Goal: Task Accomplishment & Management: Complete application form

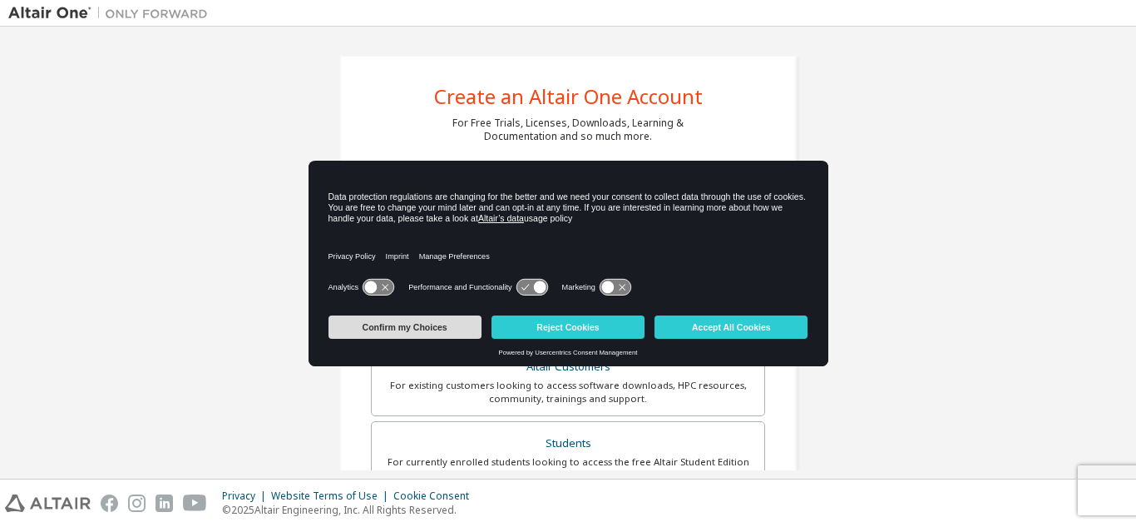
click at [404, 328] on button "Confirm my Choices" at bounding box center [405, 326] width 153 height 23
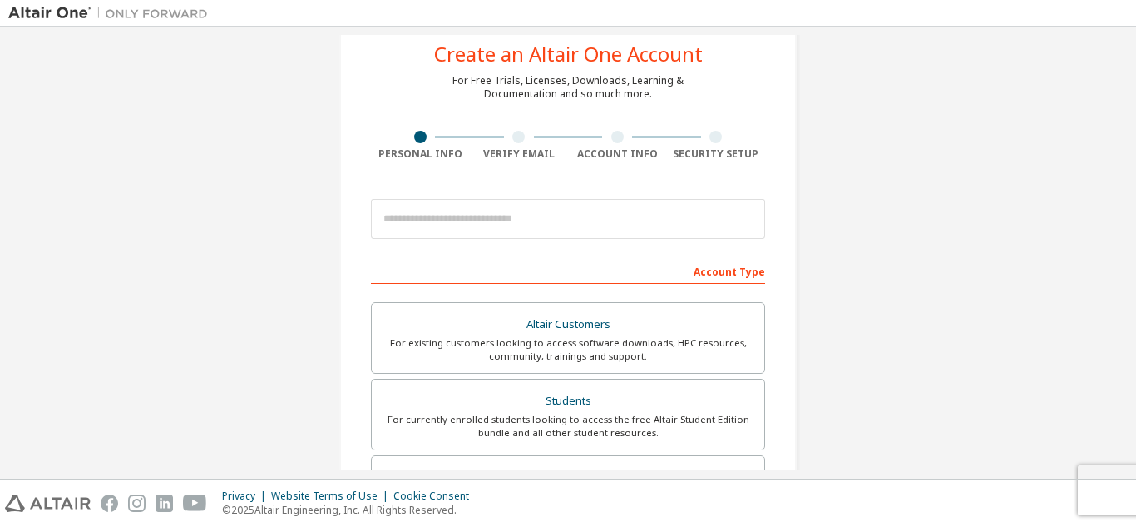
scroll to position [83, 0]
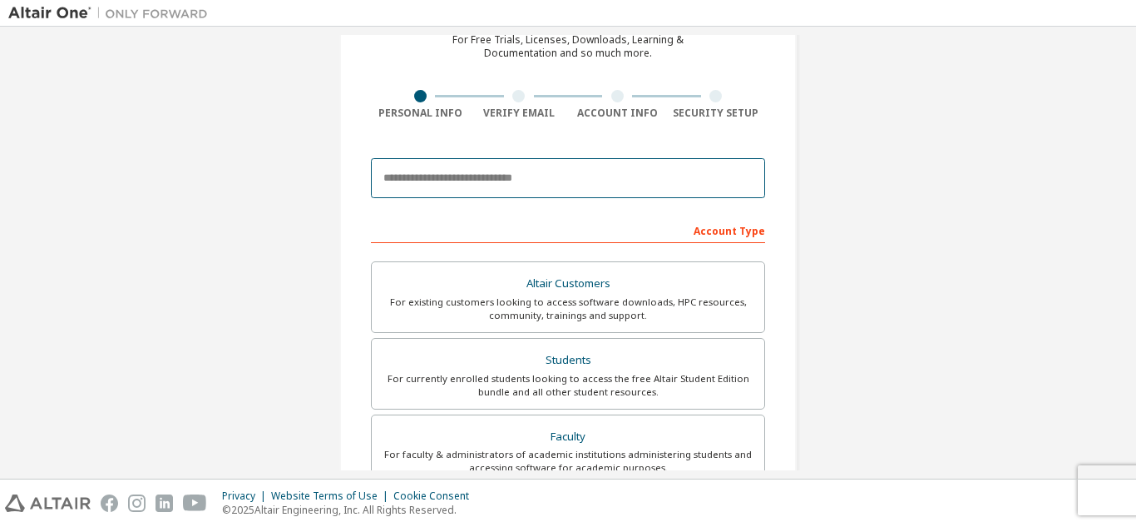
click at [445, 184] on input "email" at bounding box center [568, 178] width 394 height 40
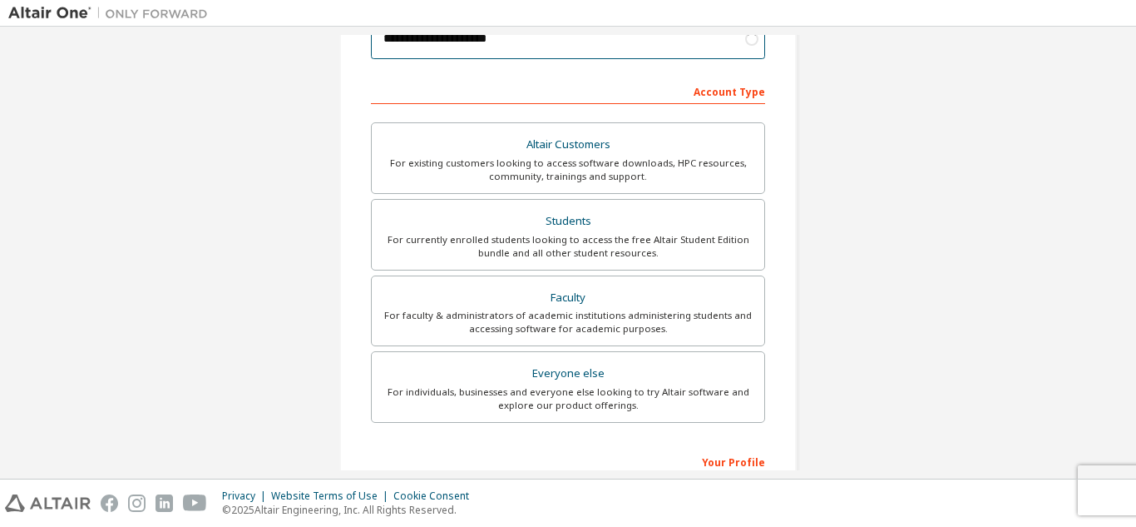
scroll to position [250, 0]
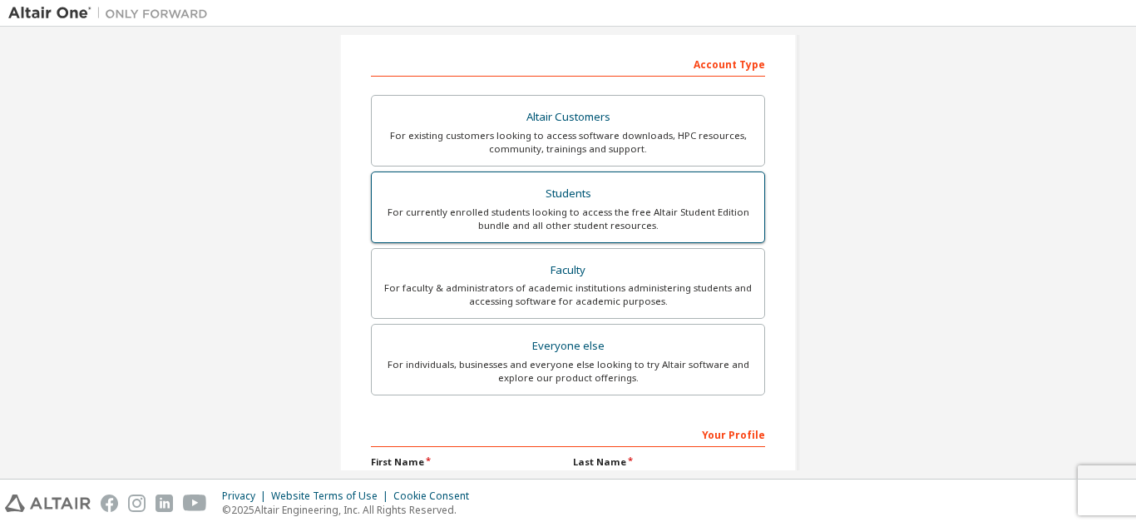
type input "**********"
click at [714, 235] on label "Students For currently enrolled students looking to access the free Altair Stud…" at bounding box center [568, 207] width 394 height 72
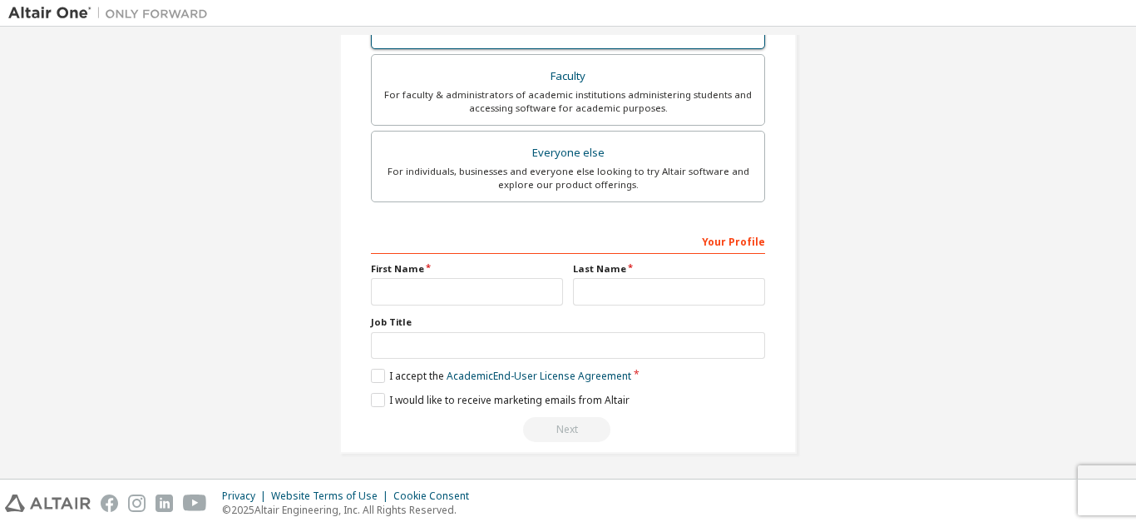
scroll to position [503, 0]
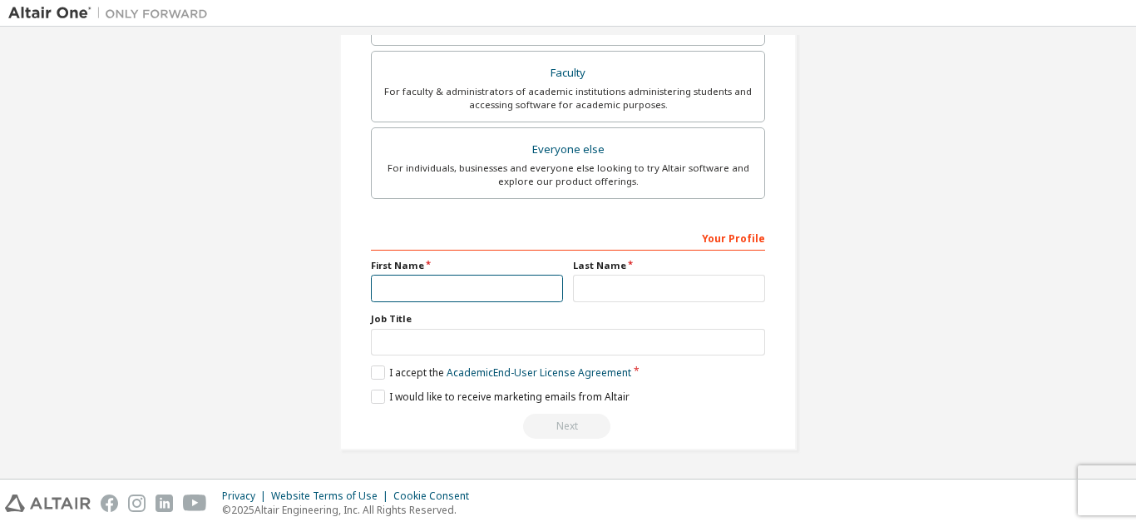
click at [399, 294] on input "text" at bounding box center [467, 288] width 192 height 27
type input "*****"
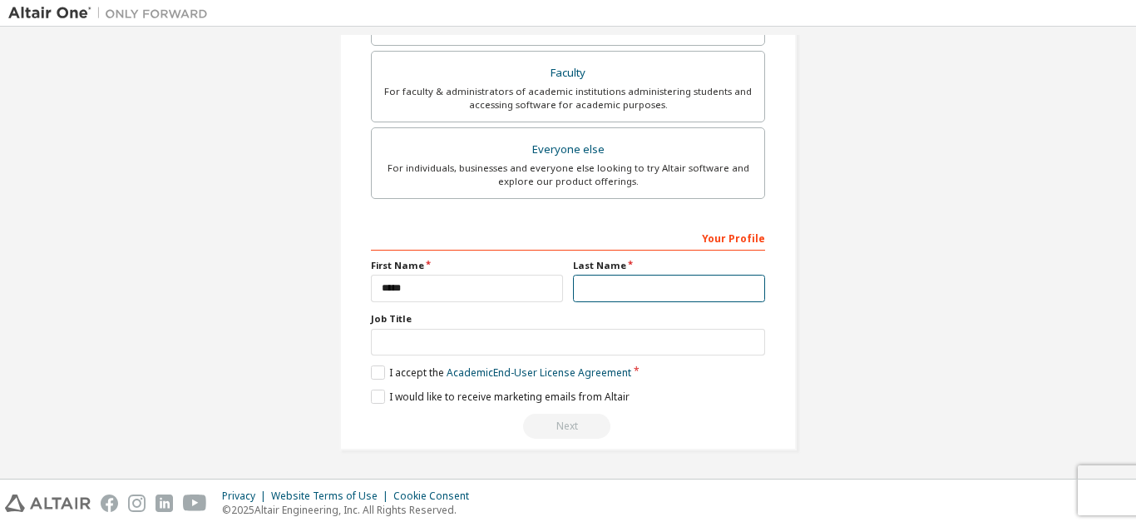
click at [638, 293] on input "text" at bounding box center [669, 288] width 192 height 27
type input "********"
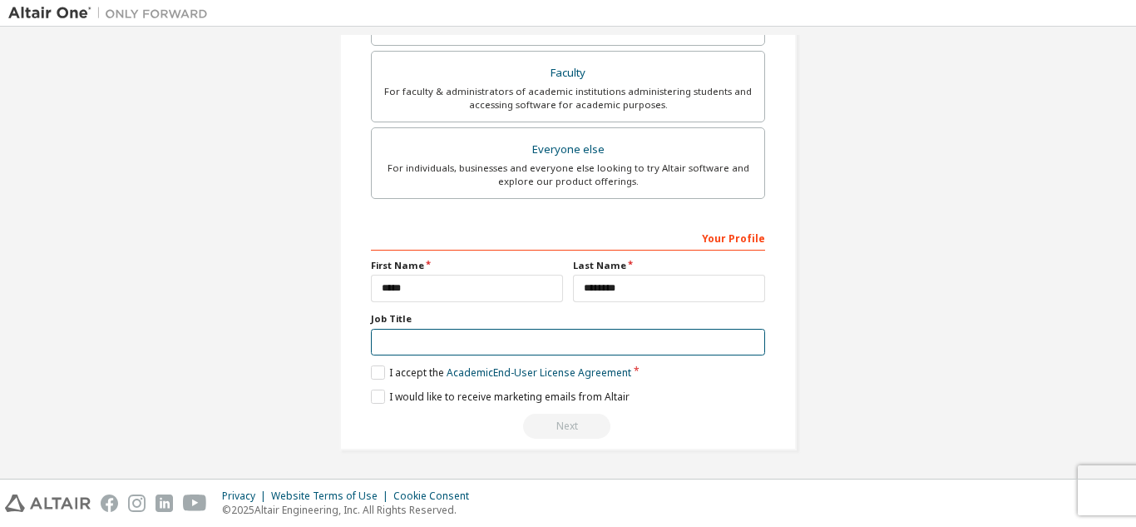
click at [383, 335] on input "text" at bounding box center [568, 342] width 394 height 27
type input "*******"
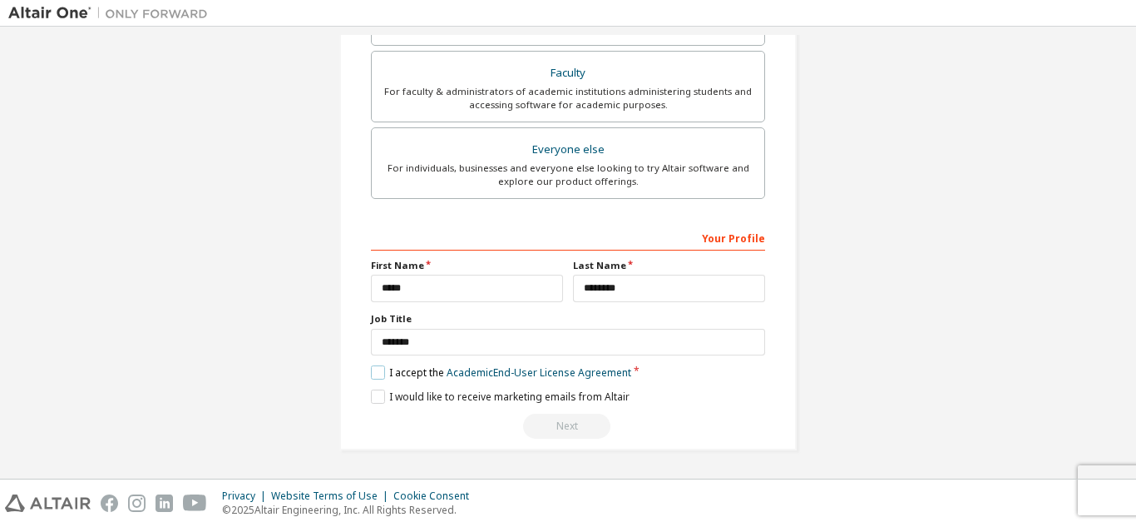
click at [374, 374] on label "I accept the Academic End-User License Agreement" at bounding box center [501, 372] width 260 height 14
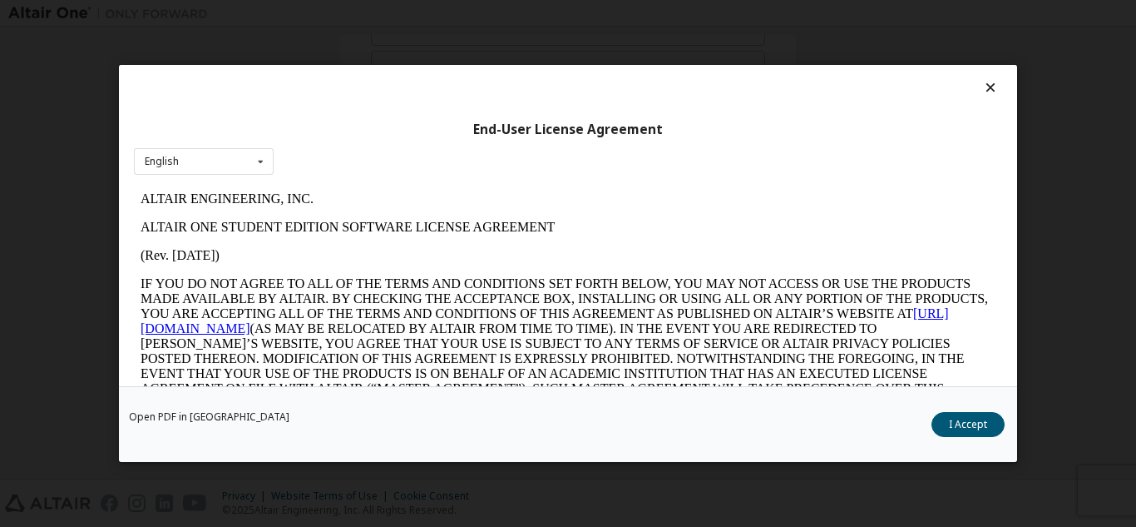
scroll to position [0, 0]
click at [964, 423] on button "I Accept" at bounding box center [968, 424] width 73 height 25
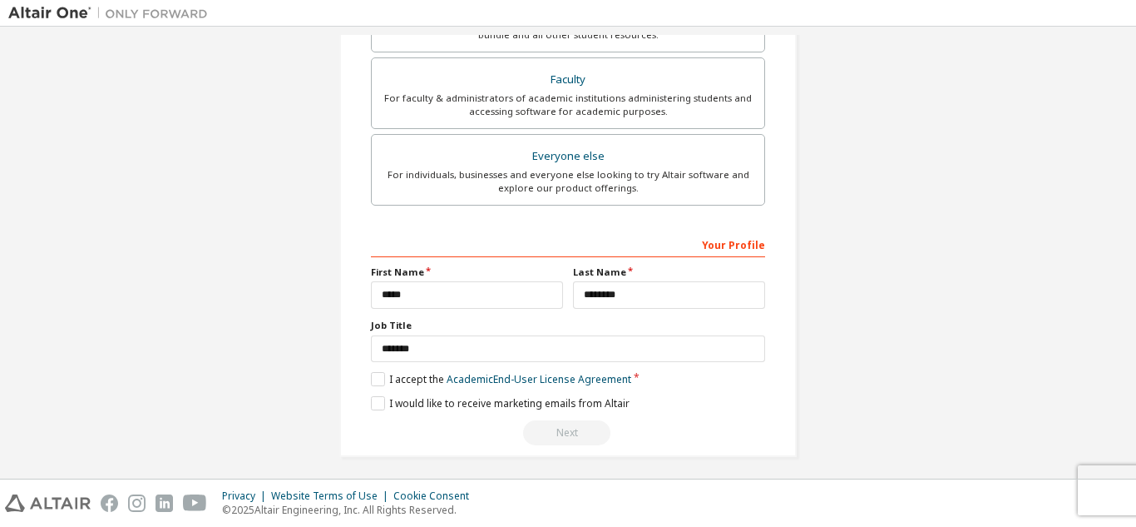
scroll to position [503, 0]
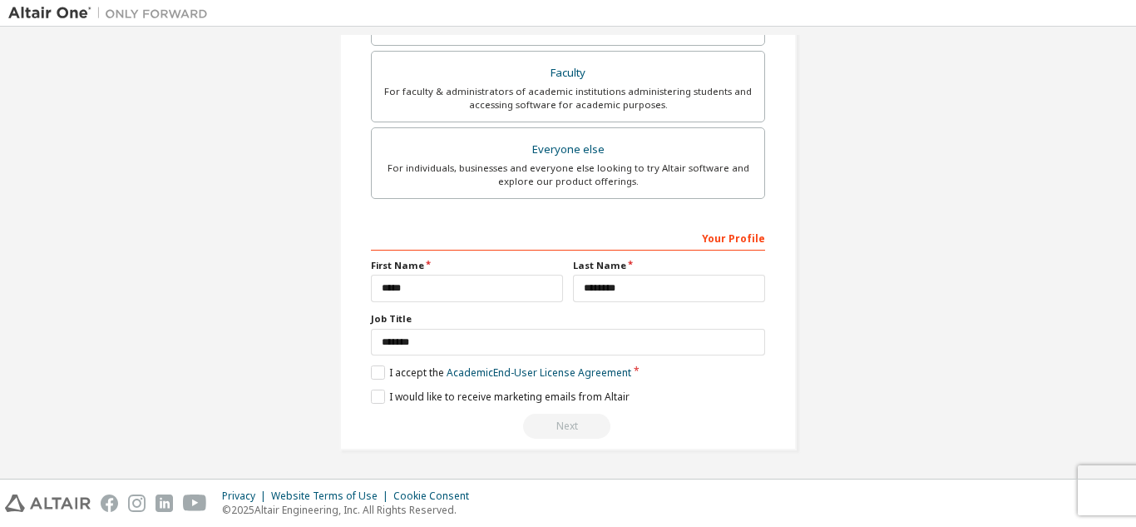
click at [559, 417] on div "Next" at bounding box center [568, 425] width 394 height 25
click at [372, 399] on label "I would like to receive marketing emails from Altair" at bounding box center [500, 396] width 259 height 14
click at [557, 426] on div "Next" at bounding box center [568, 425] width 394 height 25
click at [559, 425] on div "Next" at bounding box center [568, 425] width 394 height 25
click at [505, 229] on div "Your Profile" at bounding box center [568, 237] width 394 height 27
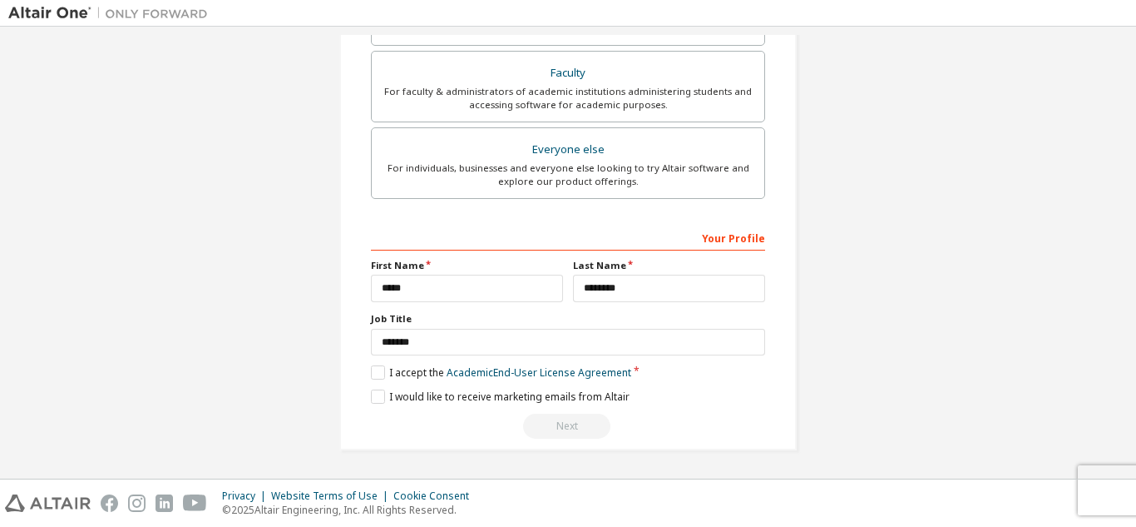
click at [731, 235] on div "Your Profile" at bounding box center [568, 237] width 394 height 27
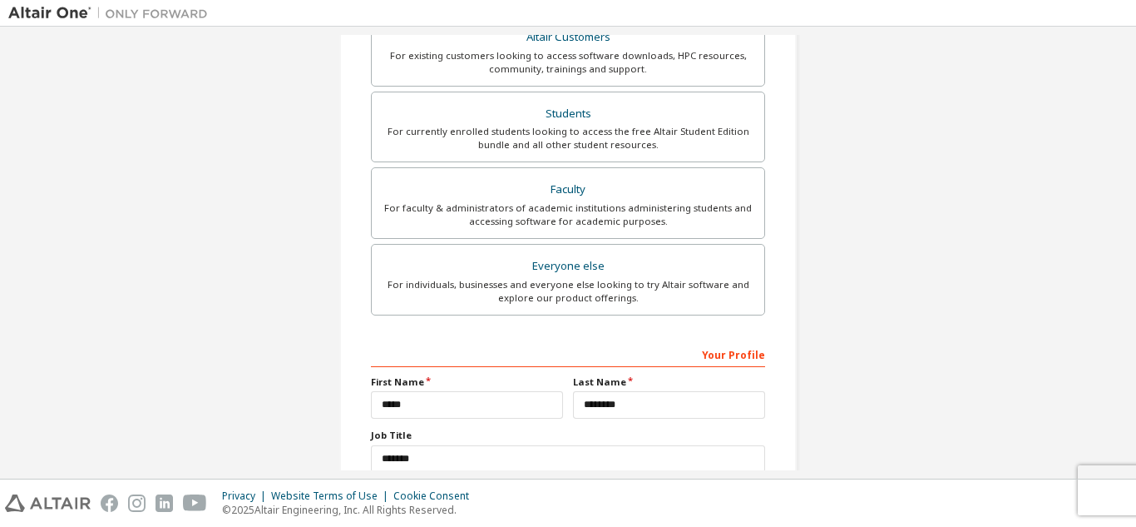
scroll to position [3, 0]
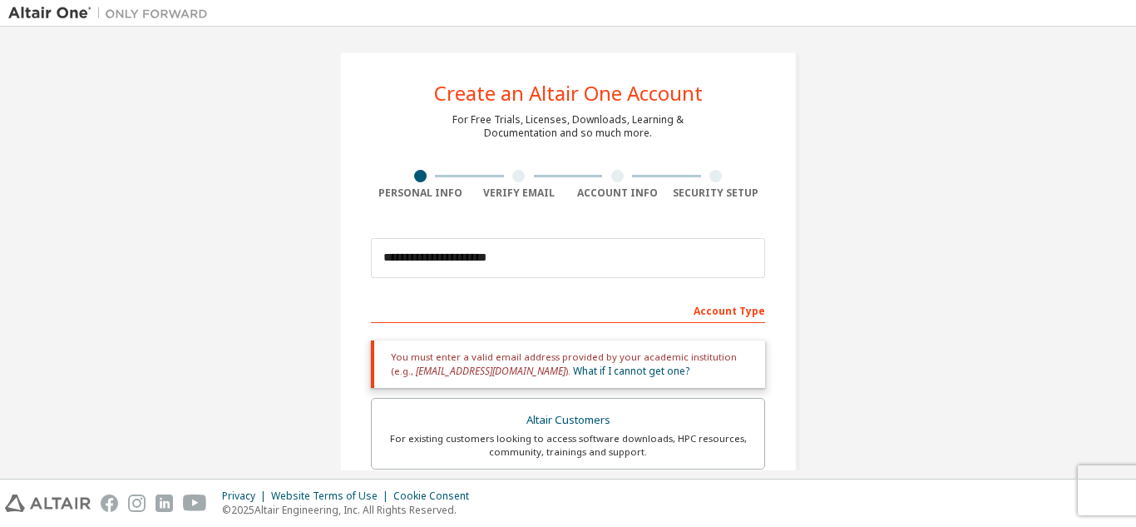
click at [387, 348] on div "You must enter a valid email address provided by your academic institution (e.g…" at bounding box center [568, 363] width 394 height 47
click at [421, 302] on div "Account Type" at bounding box center [568, 309] width 394 height 27
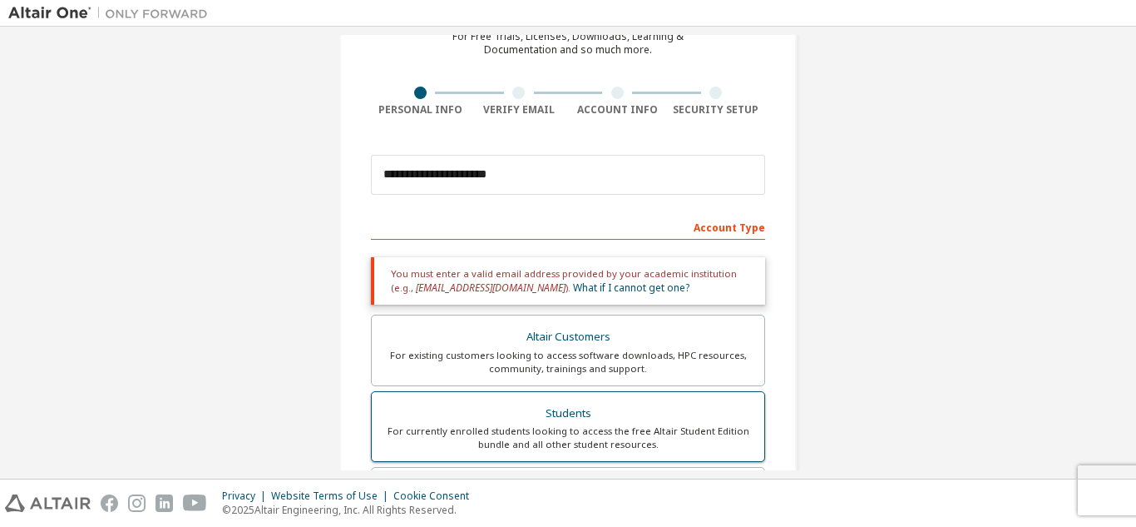
scroll to position [170, 0]
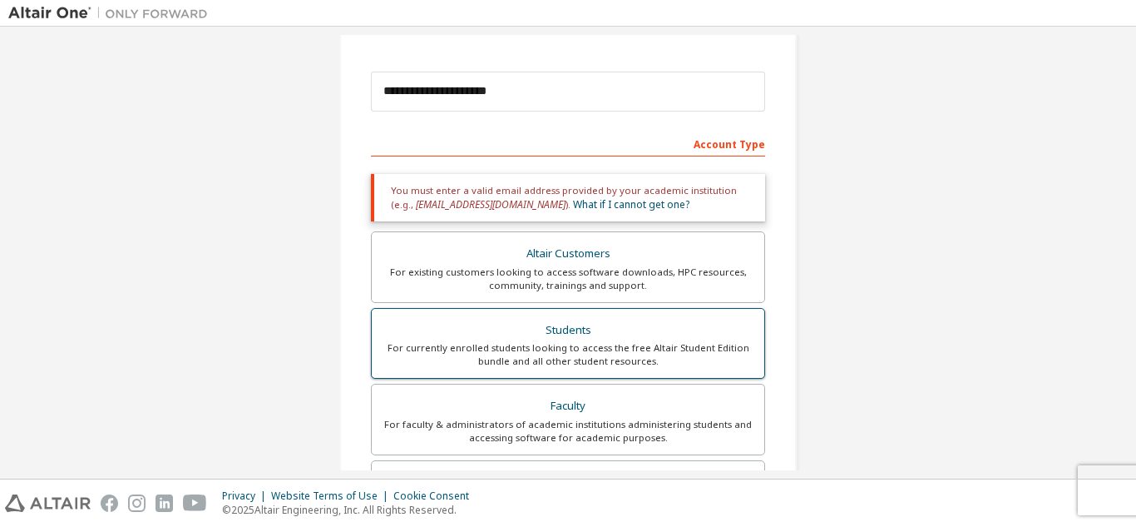
click at [549, 342] on div "For currently enrolled students looking to access the free Altair Student Editi…" at bounding box center [568, 354] width 373 height 27
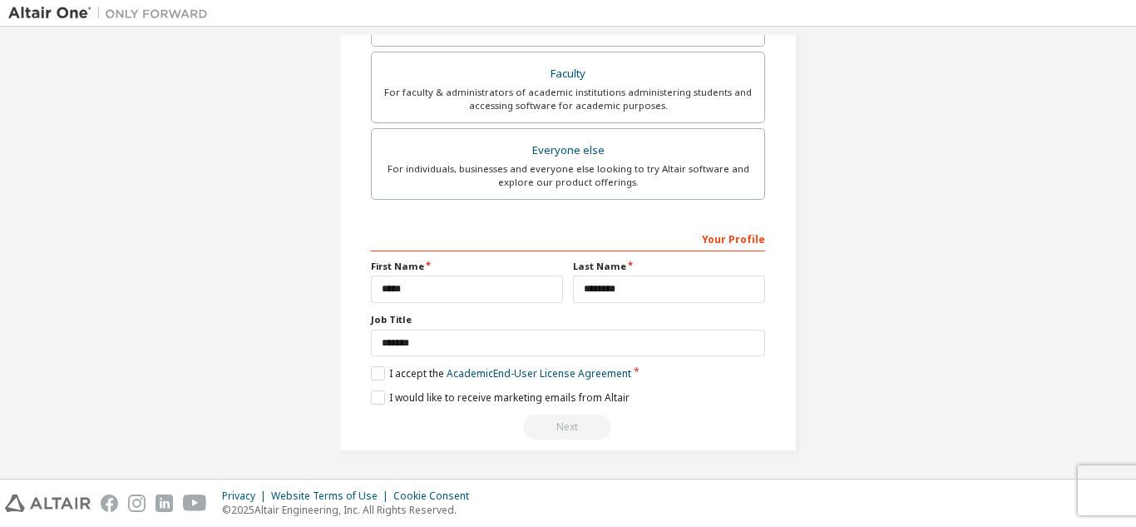
scroll to position [503, 0]
click at [545, 426] on div "Next" at bounding box center [568, 425] width 394 height 25
click at [704, 235] on div "Your Profile" at bounding box center [568, 237] width 394 height 27
click at [176, 13] on img at bounding box center [112, 13] width 208 height 17
drag, startPoint x: 1128, startPoint y: 404, endPoint x: 1136, endPoint y: 278, distance: 125.8
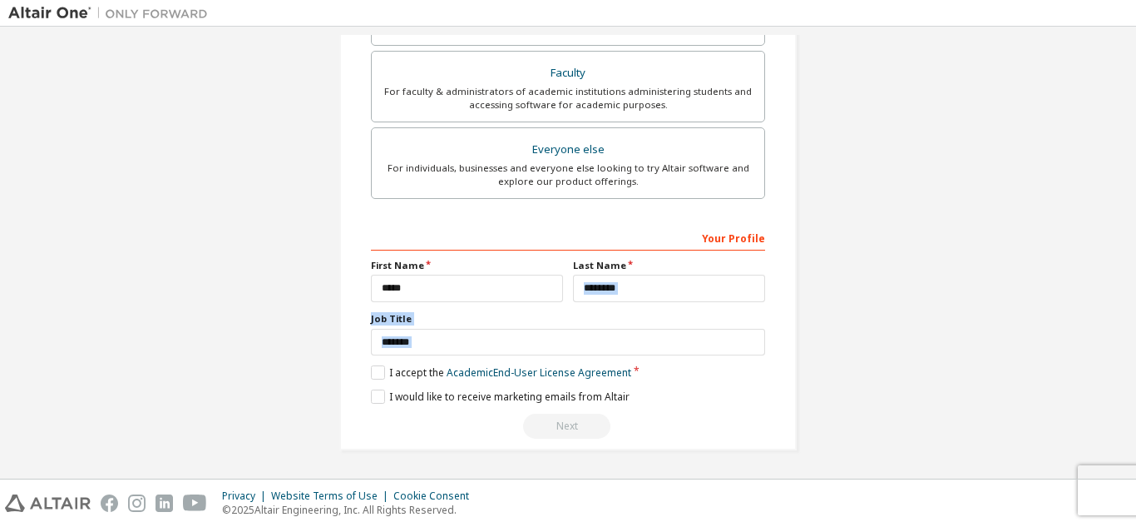
click at [1136, 278] on div "**********" at bounding box center [568, 253] width 1136 height 452
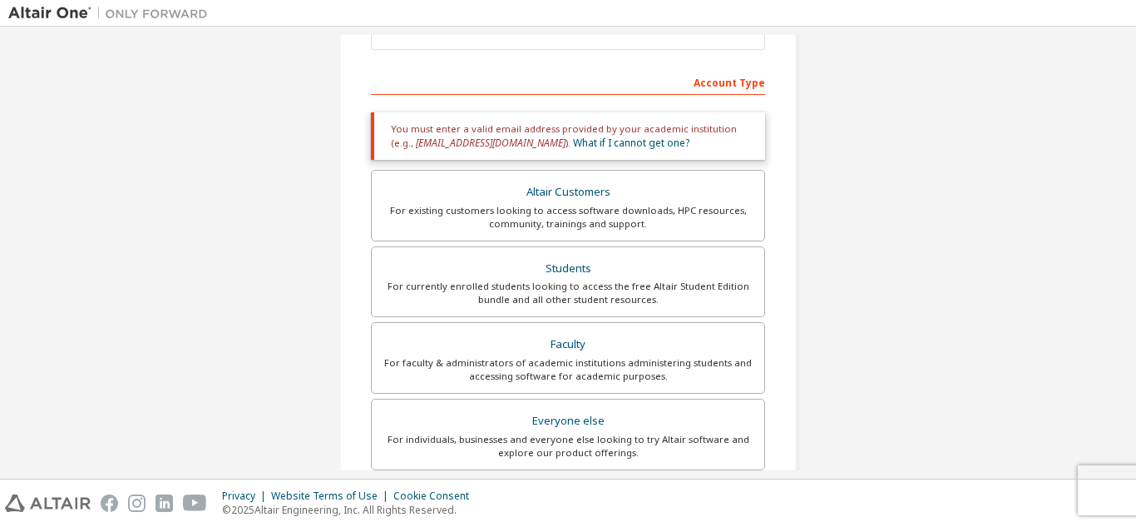
scroll to position [250, 0]
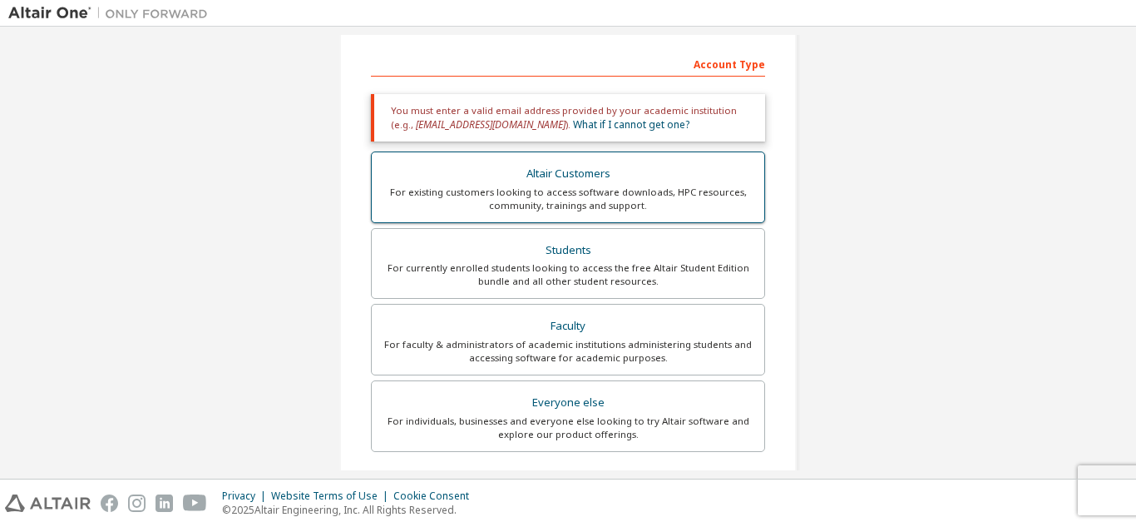
click at [553, 165] on div "Altair Customers" at bounding box center [568, 173] width 373 height 23
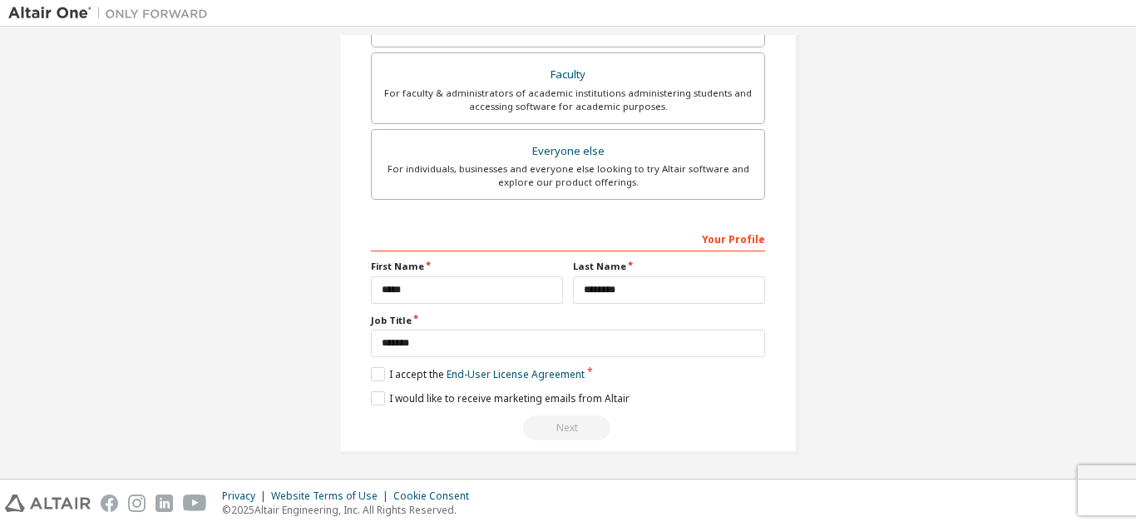
scroll to position [571, 0]
click at [371, 379] on div "**********" at bounding box center [568, 330] width 394 height 215
click at [372, 378] on label "I accept the End-User License Agreement" at bounding box center [478, 372] width 214 height 14
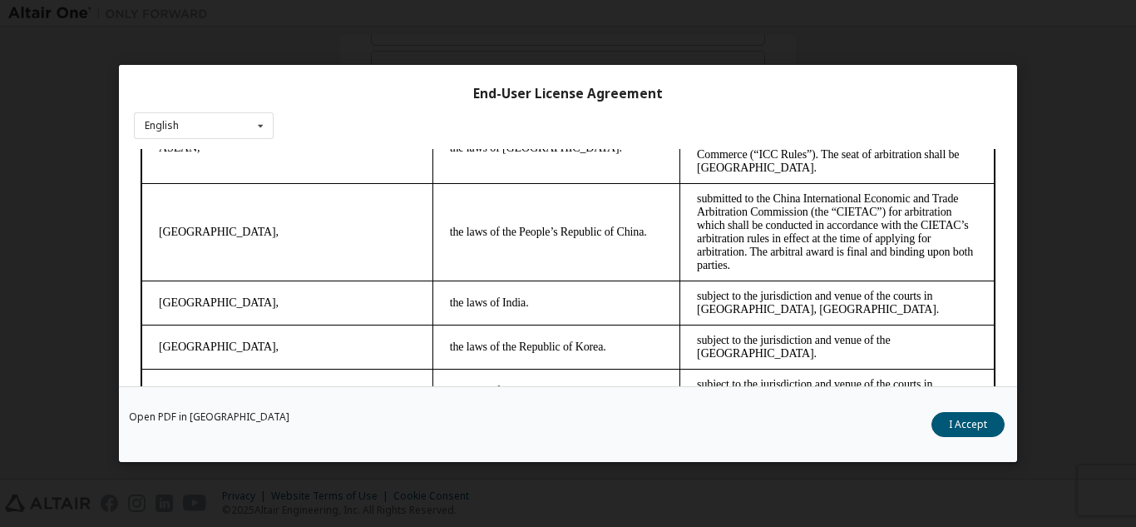
scroll to position [55, 0]
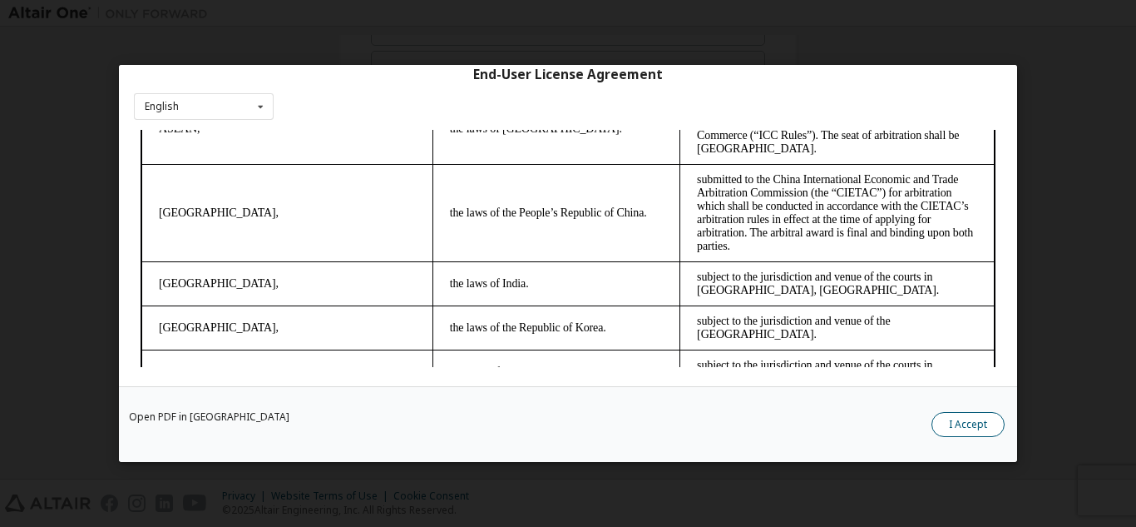
click at [967, 423] on button "I Accept" at bounding box center [968, 424] width 73 height 25
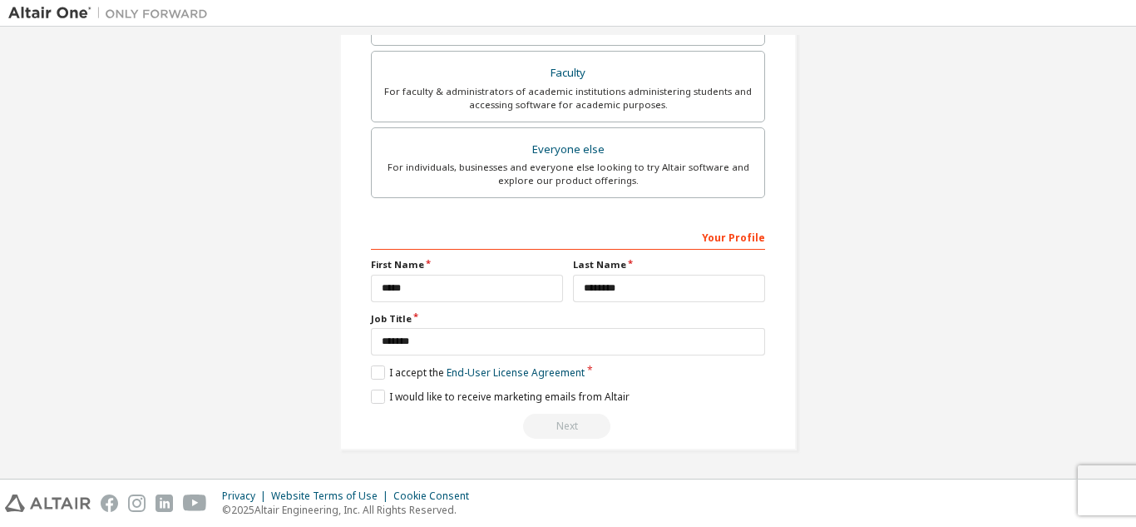
click at [560, 428] on div "Next" at bounding box center [568, 425] width 394 height 25
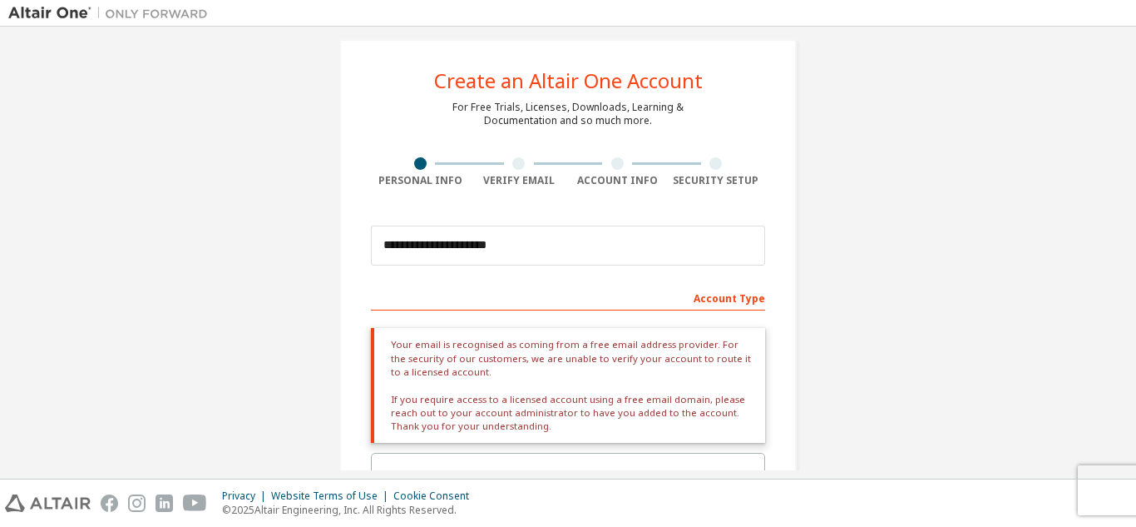
scroll to position [0, 0]
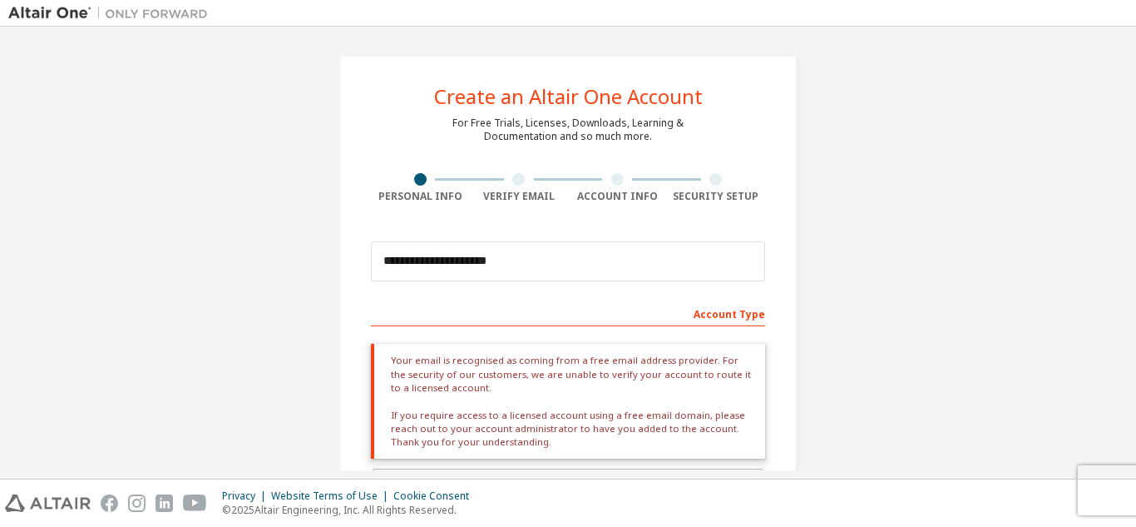
click at [504, 183] on div at bounding box center [519, 179] width 99 height 12
click at [139, 17] on img at bounding box center [112, 13] width 208 height 17
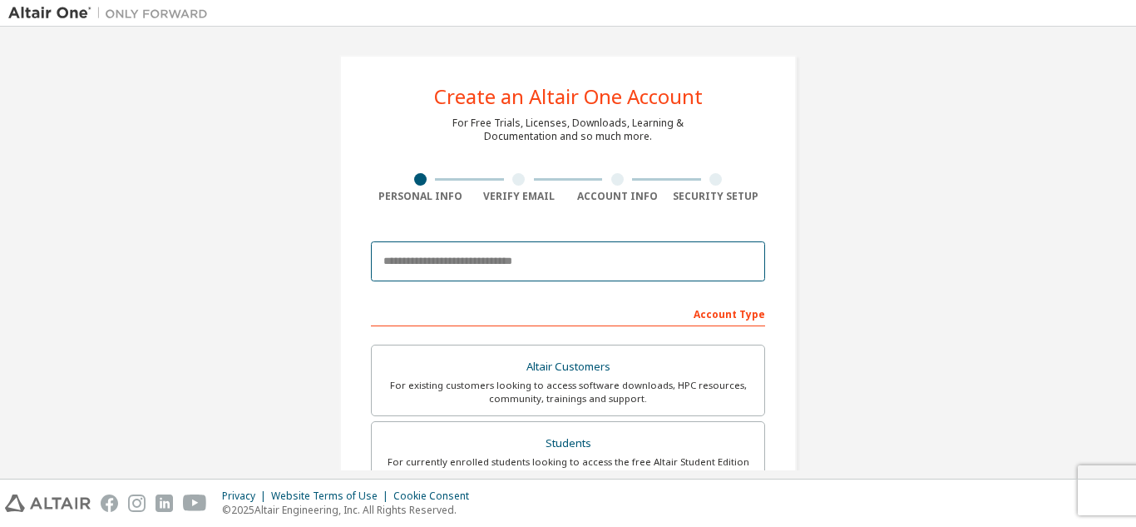
click at [422, 265] on input "email" at bounding box center [568, 261] width 394 height 40
type input "**********"
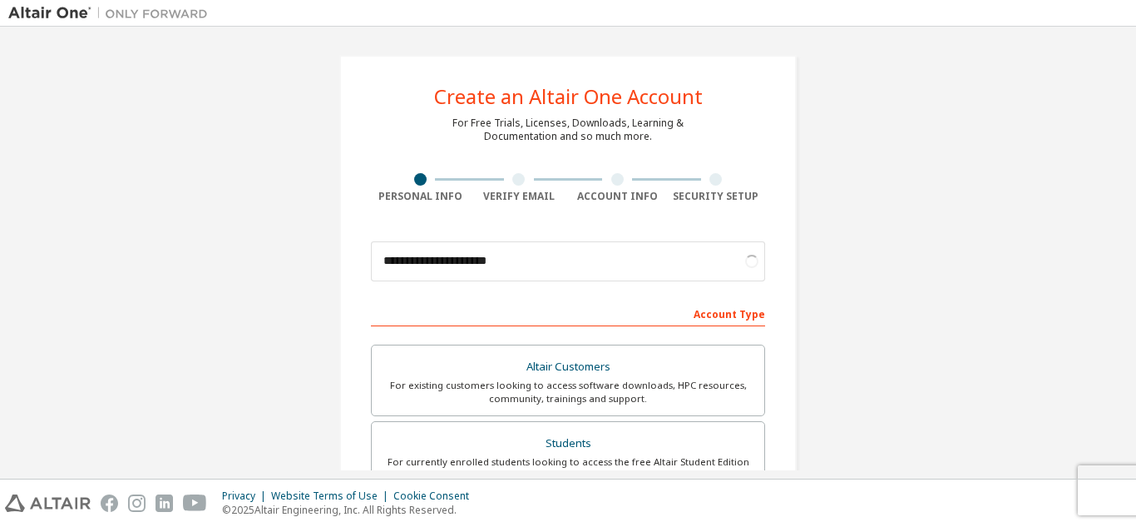
click at [631, 310] on div "Account Type" at bounding box center [568, 313] width 394 height 27
click at [723, 308] on div "Account Type" at bounding box center [568, 313] width 394 height 27
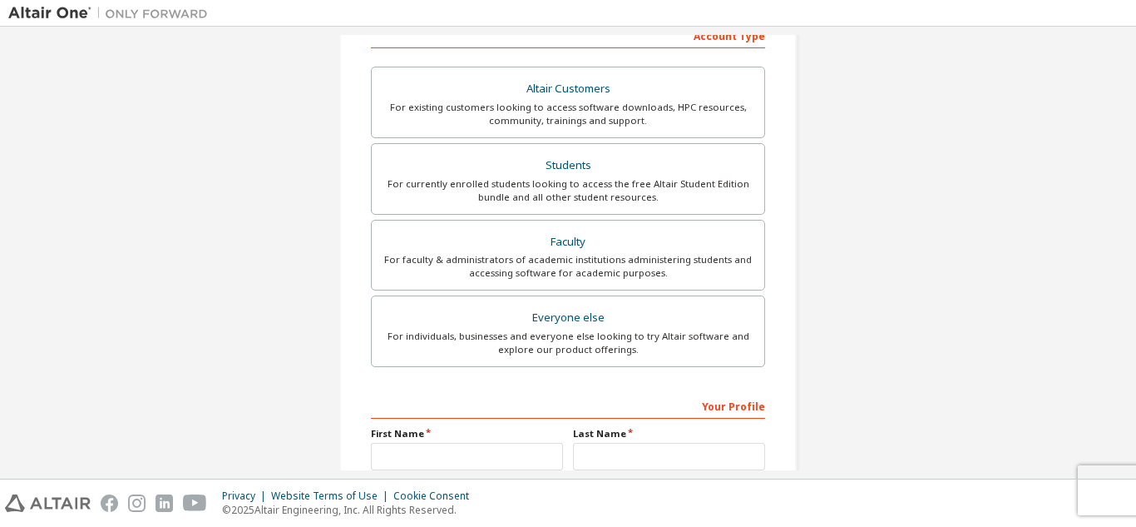
scroll to position [333, 0]
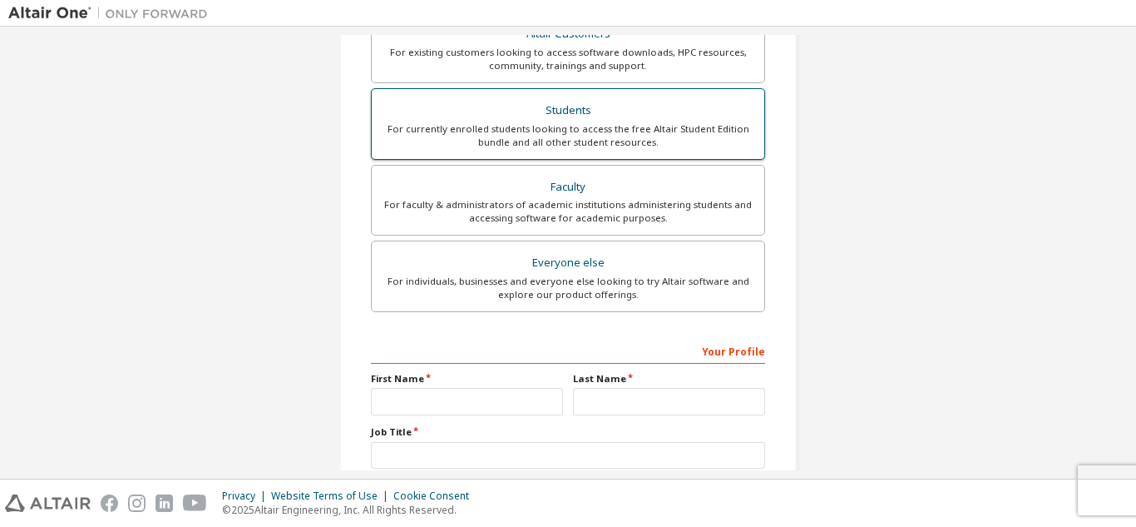
click at [572, 136] on div "For currently enrolled students looking to access the free Altair Student Editi…" at bounding box center [568, 135] width 373 height 27
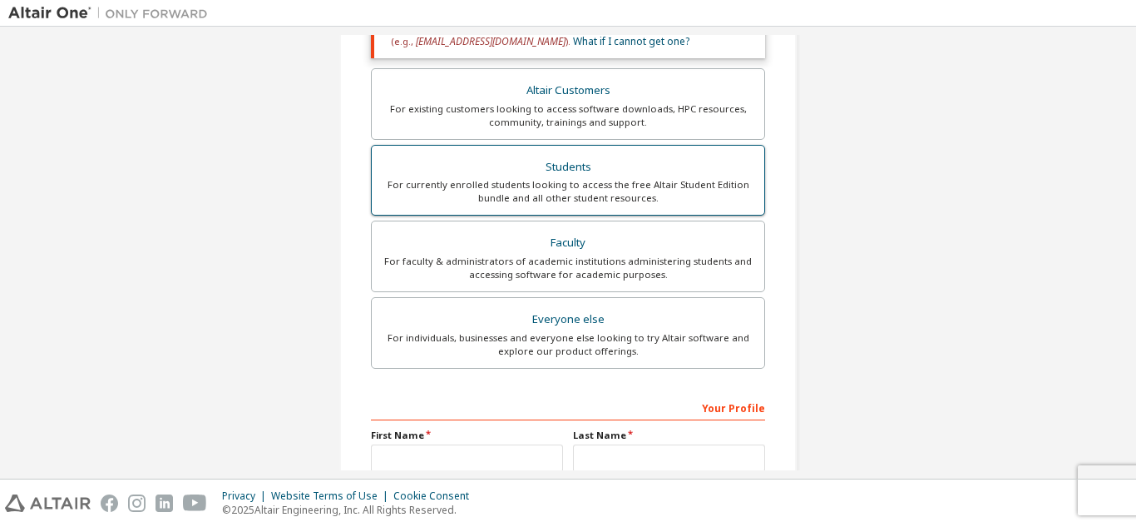
scroll to position [389, 0]
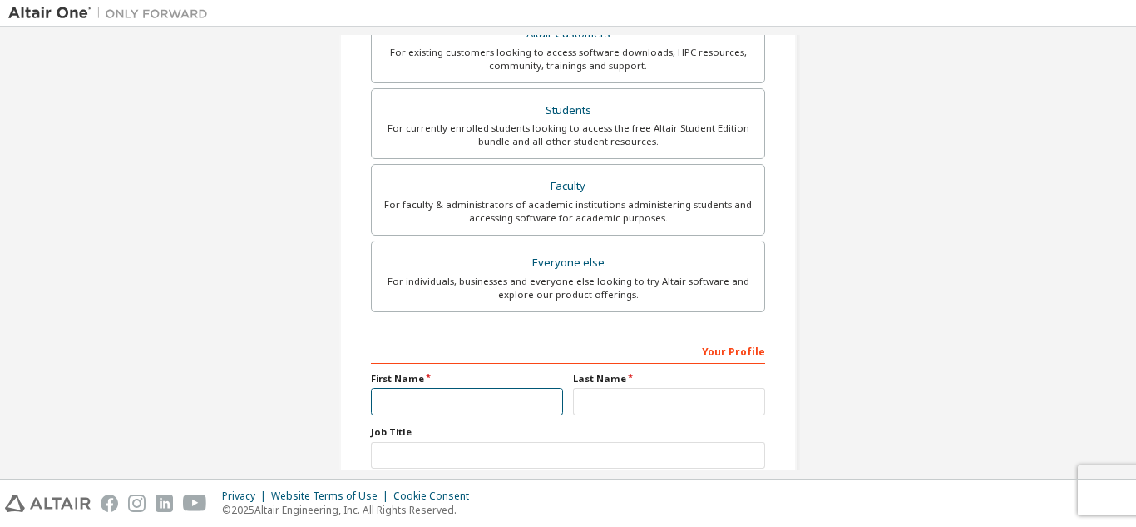
click at [404, 402] on input "text" at bounding box center [467, 401] width 192 height 27
type input "*****"
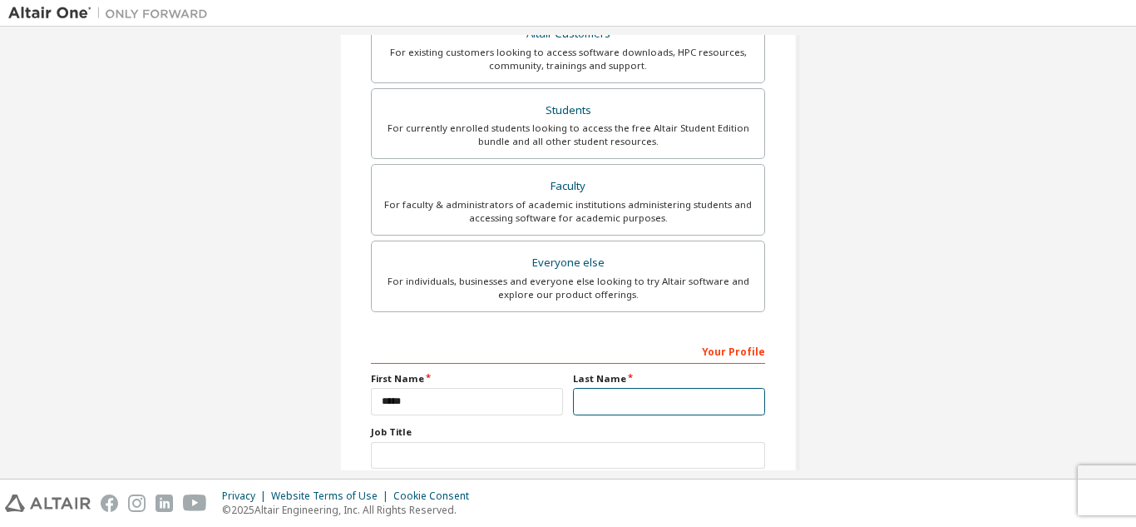
click at [656, 400] on input "text" at bounding box center [669, 401] width 192 height 27
type input "********"
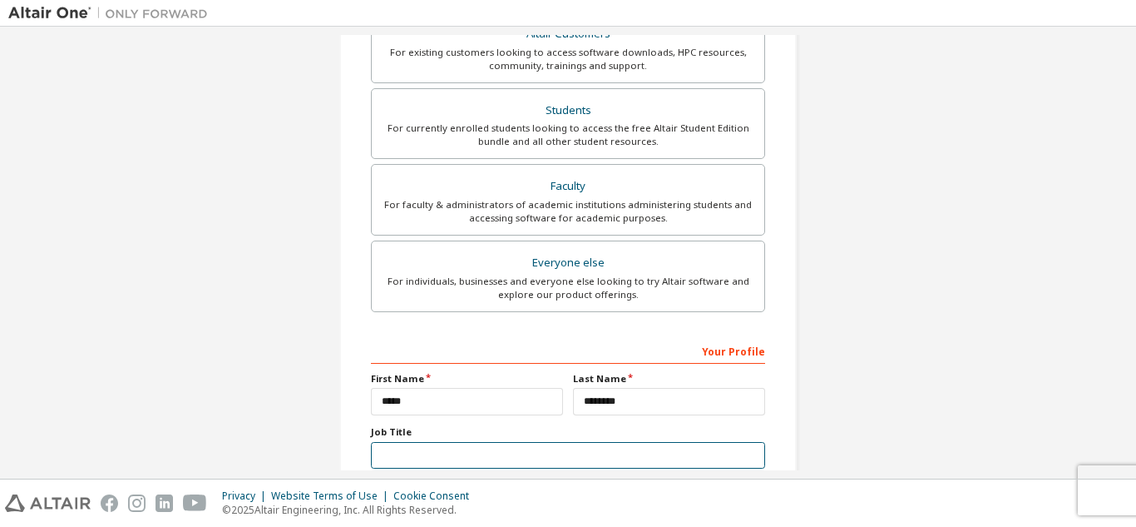
click at [480, 449] on input "text" at bounding box center [568, 455] width 394 height 27
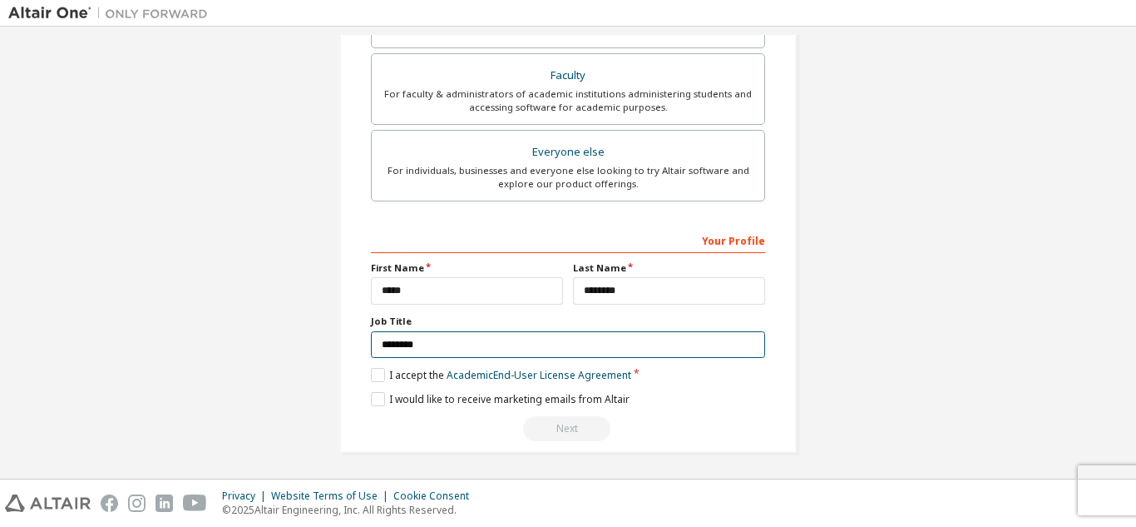
scroll to position [503, 0]
type input "*******"
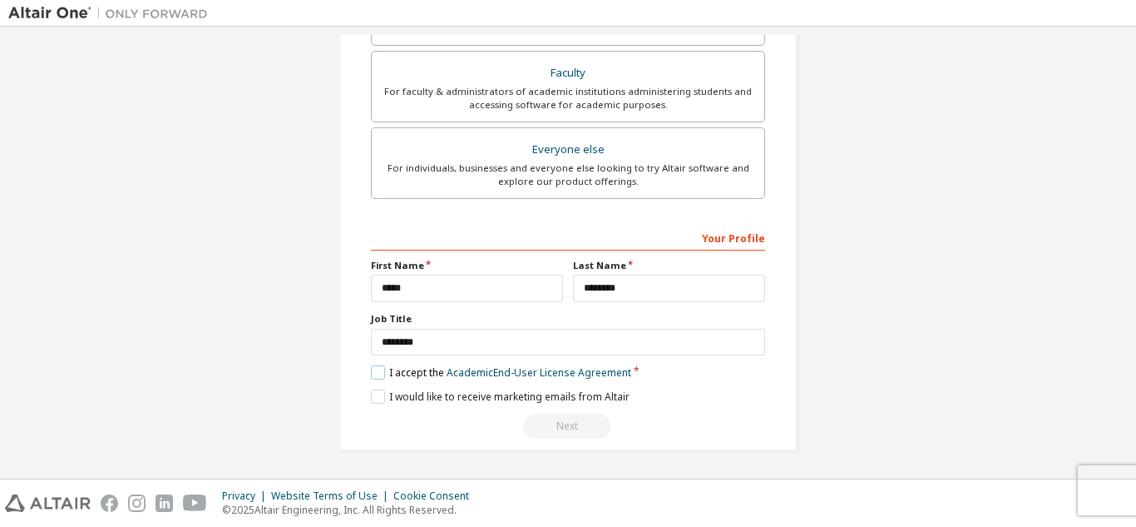
click at [372, 372] on label "I accept the Academic End-User License Agreement" at bounding box center [501, 372] width 260 height 14
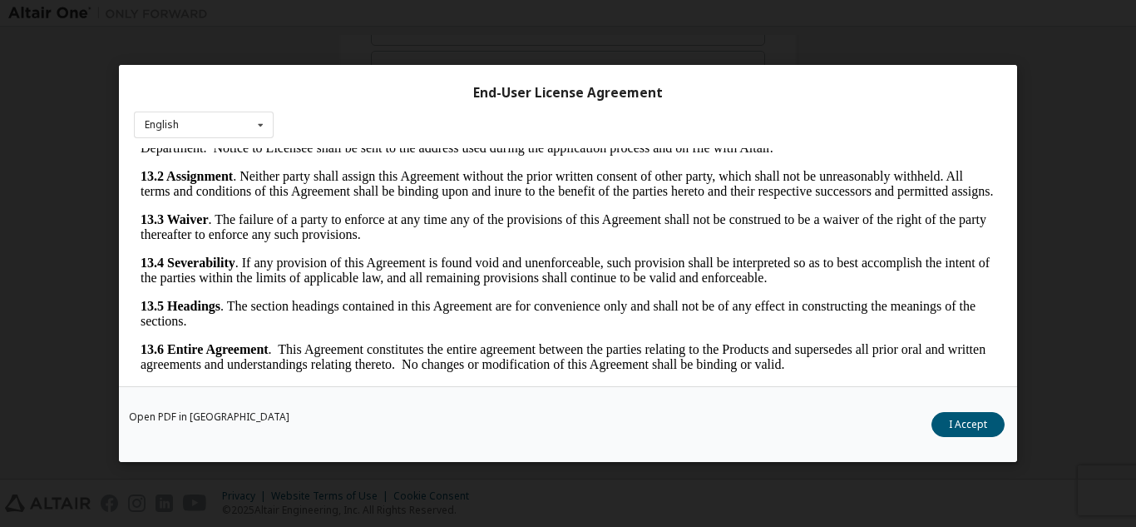
scroll to position [55, 0]
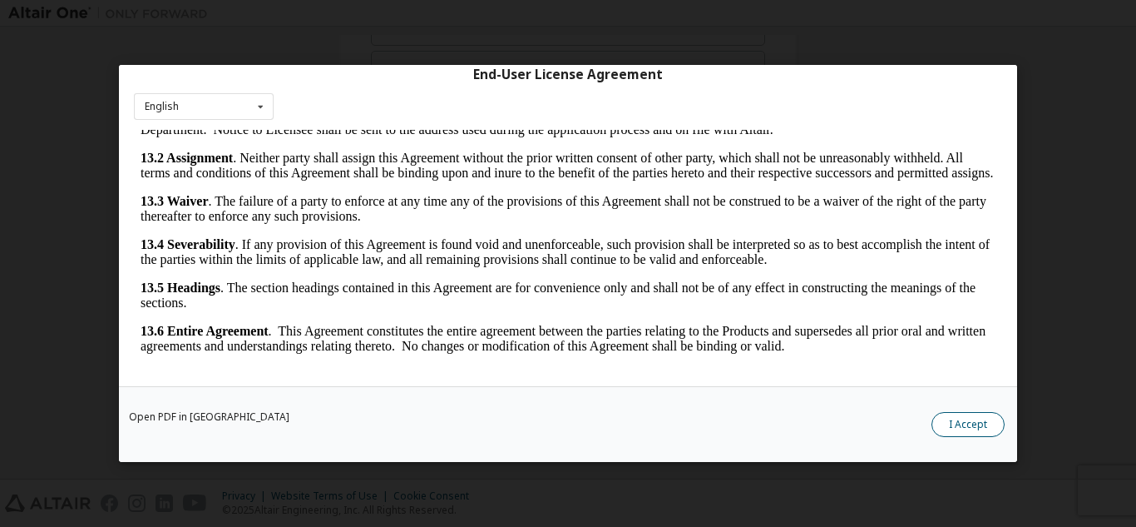
click at [962, 422] on button "I Accept" at bounding box center [968, 424] width 73 height 25
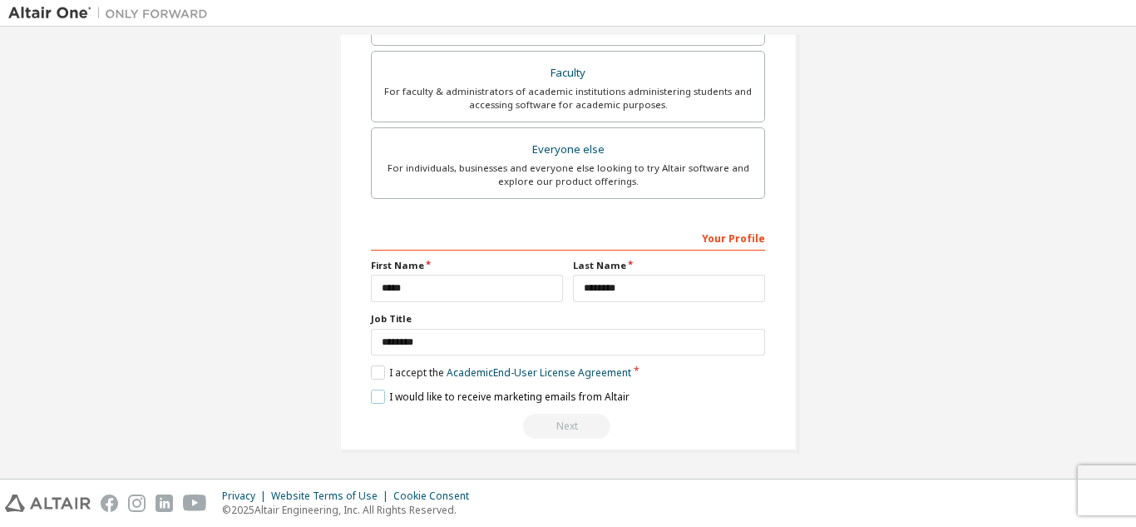
click at [374, 397] on label "I would like to receive marketing emails from Altair" at bounding box center [500, 396] width 259 height 14
click at [561, 378] on link "Academic End-User License Agreement" at bounding box center [539, 372] width 185 height 14
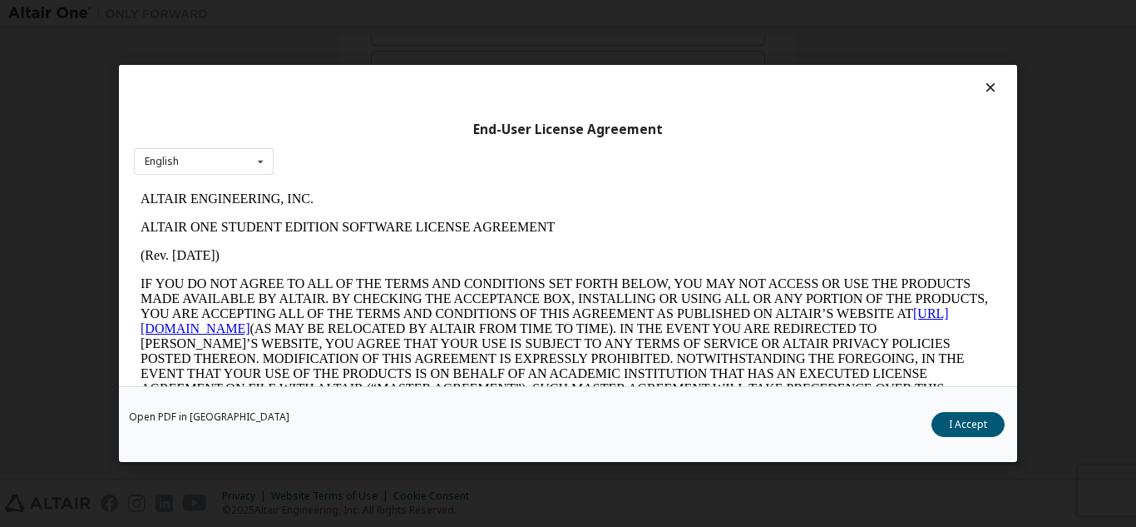
scroll to position [0, 0]
click at [956, 437] on button "I Accept" at bounding box center [968, 424] width 73 height 25
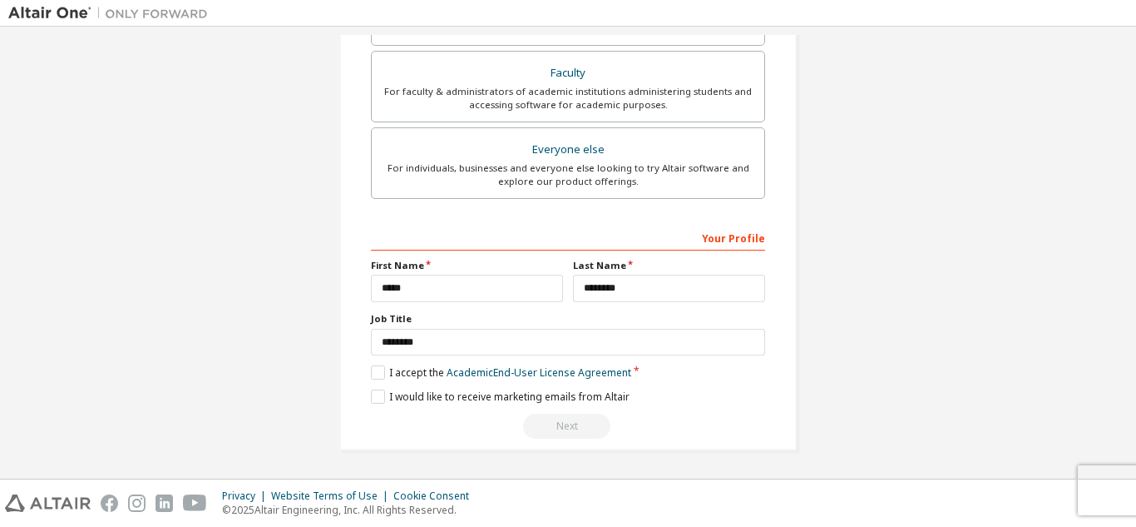
click at [569, 425] on div "Next" at bounding box center [568, 425] width 394 height 25
click at [1101, 501] on div "Privacy Website Terms of Use Cookie Consent © 2025 Altair Engineering, Inc. All…" at bounding box center [568, 502] width 1136 height 47
click at [583, 423] on div "Next" at bounding box center [568, 425] width 394 height 25
click at [567, 424] on div "Next" at bounding box center [568, 425] width 394 height 25
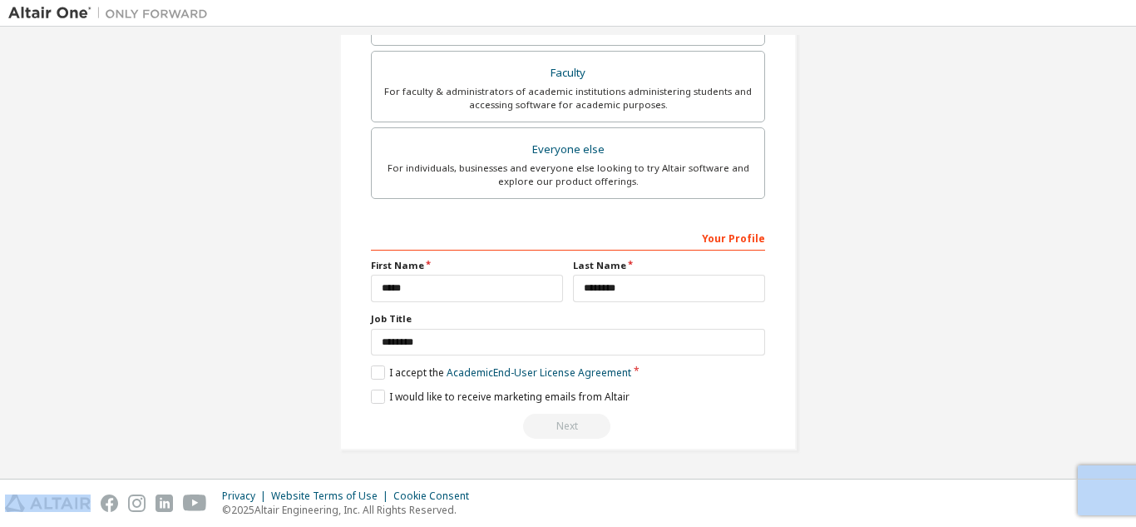
click at [567, 424] on div "Next" at bounding box center [568, 425] width 394 height 25
click at [380, 394] on label "I would like to receive marketing emails from Altair" at bounding box center [500, 396] width 259 height 14
click at [549, 421] on div "Next" at bounding box center [568, 425] width 394 height 25
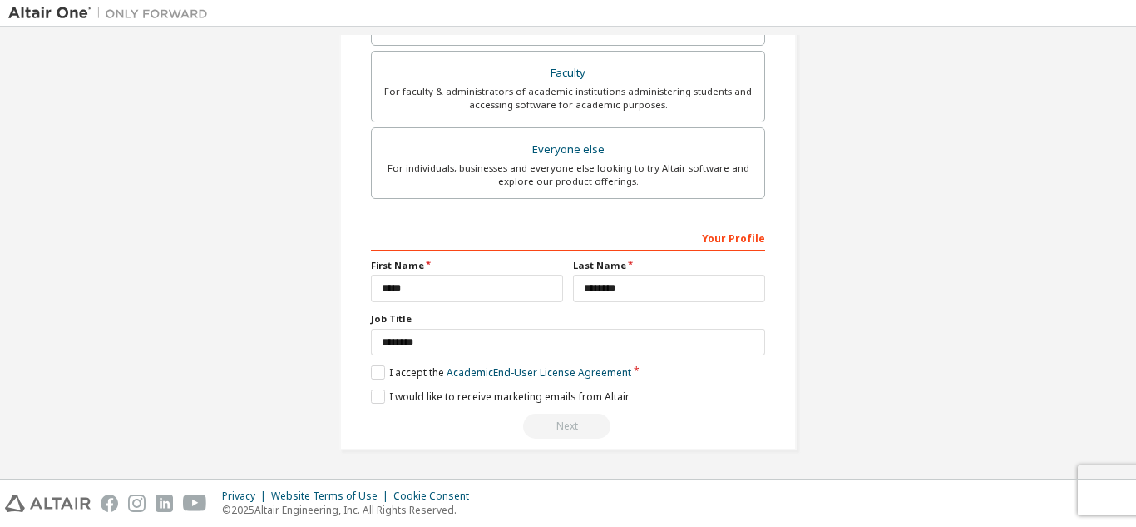
click at [538, 421] on div "Next" at bounding box center [568, 425] width 394 height 25
click at [372, 373] on label "I accept the Academic End-User License Agreement" at bounding box center [501, 372] width 260 height 14
click at [580, 425] on div "Next" at bounding box center [568, 425] width 394 height 25
click at [522, 370] on link "Academic End-User License Agreement" at bounding box center [539, 372] width 185 height 14
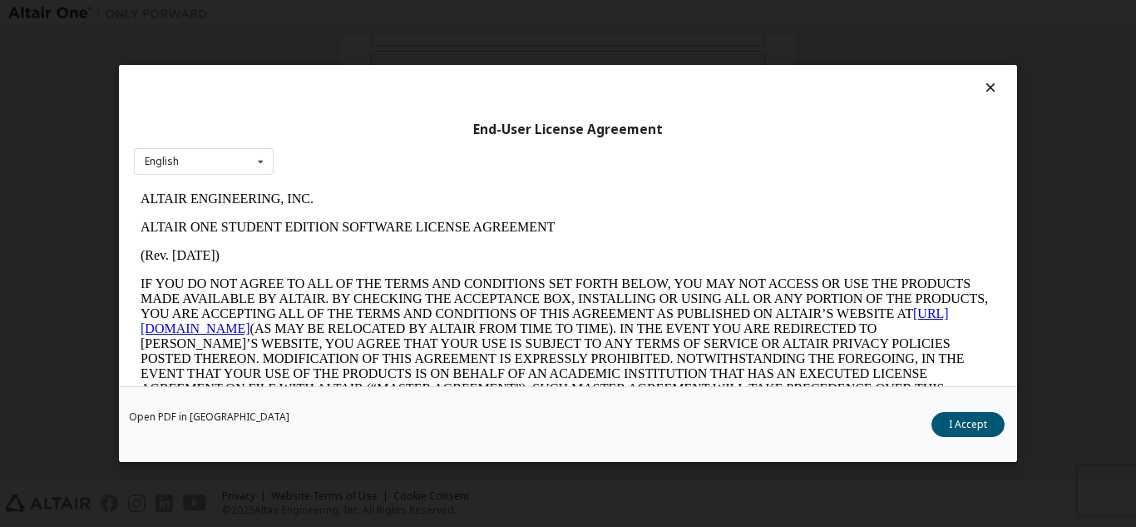
click at [987, 88] on icon at bounding box center [991, 87] width 17 height 15
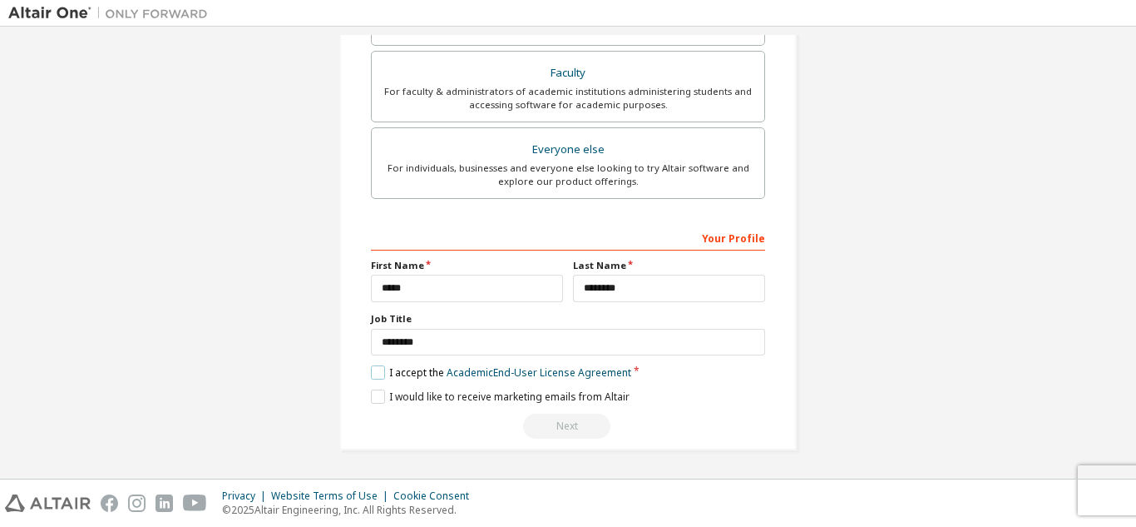
click at [377, 374] on label "I accept the Academic End-User License Agreement" at bounding box center [501, 372] width 260 height 14
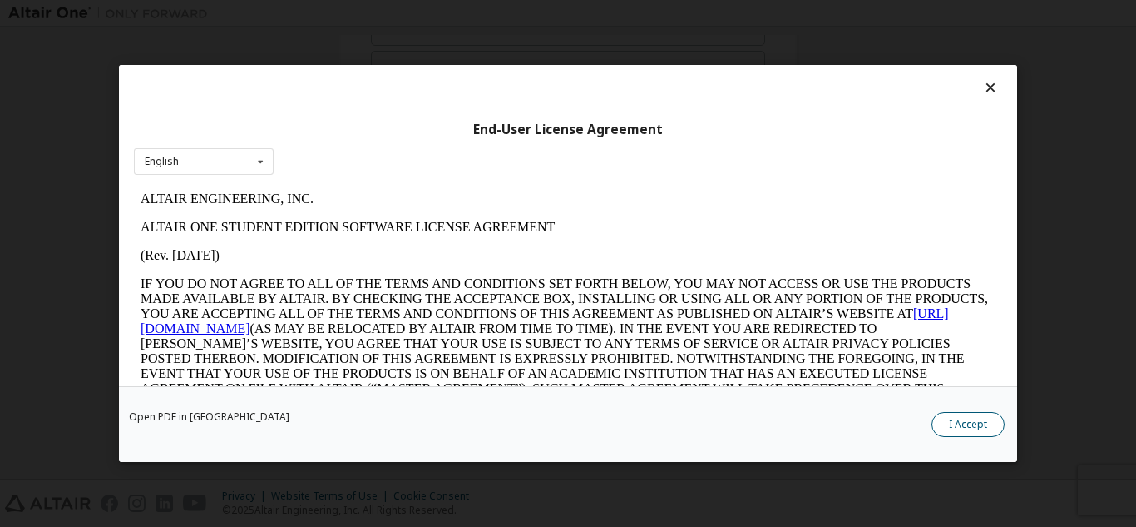
click at [986, 423] on button "I Accept" at bounding box center [968, 424] width 73 height 25
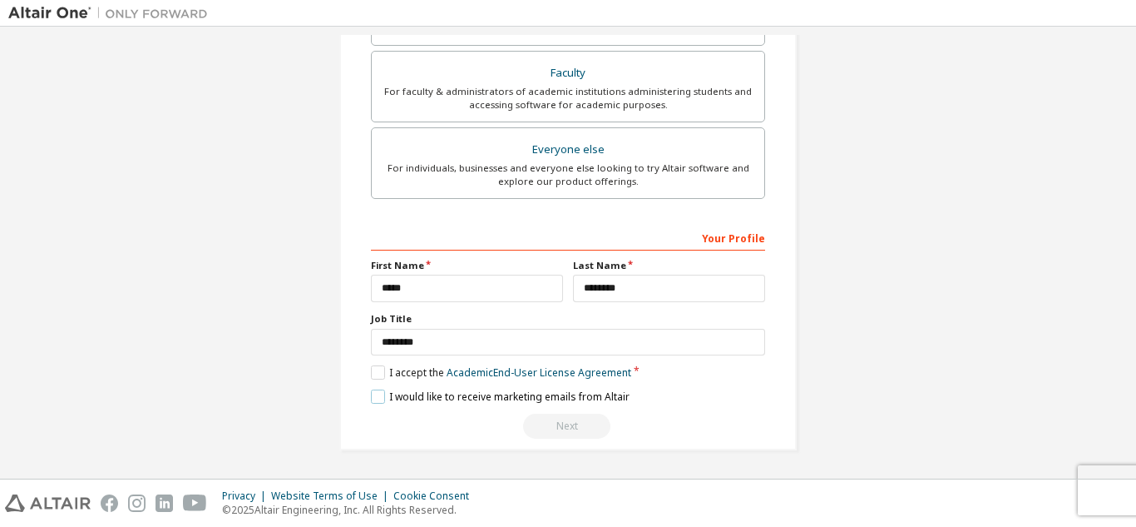
click at [371, 397] on label "I would like to receive marketing emails from Altair" at bounding box center [500, 396] width 259 height 14
click at [36, 517] on div "Privacy Website Terms of Use Cookie Consent © 2025 Altair Engineering, Inc. All…" at bounding box center [568, 502] width 1136 height 47
click at [34, 517] on div "Privacy Website Terms of Use Cookie Consent © 2025 Altair Engineering, Inc. All…" at bounding box center [568, 502] width 1136 height 47
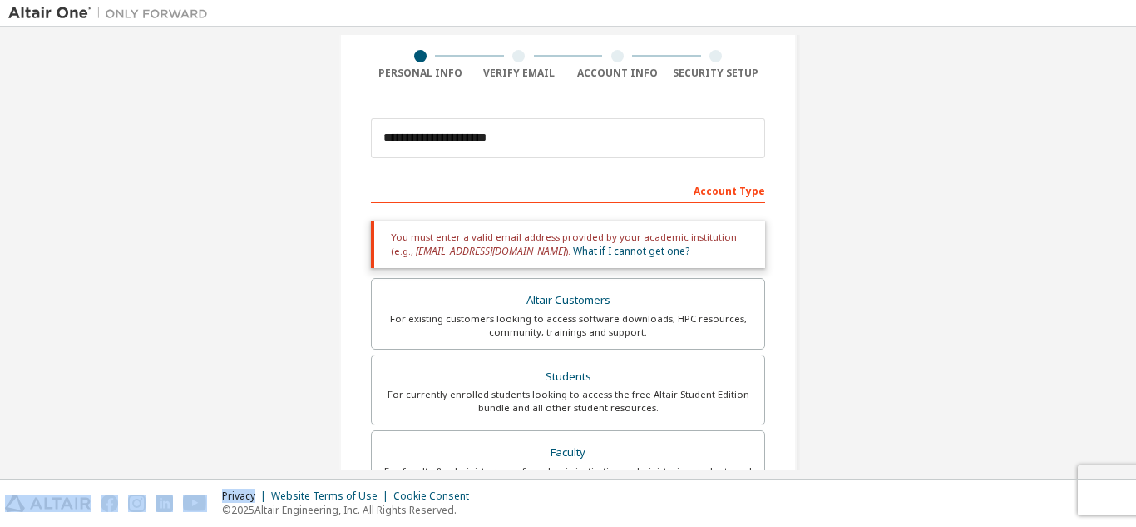
scroll to position [129, 0]
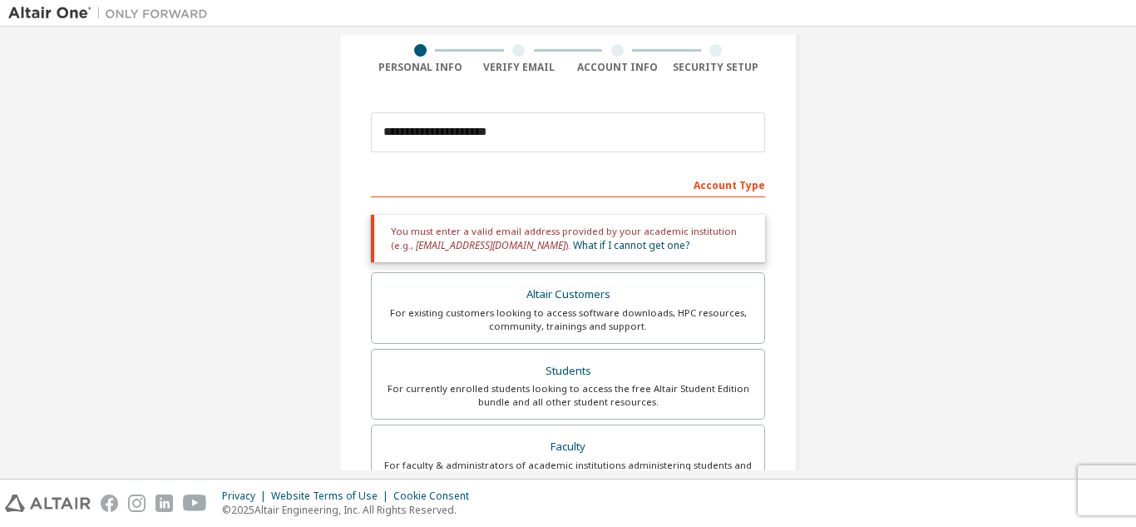
click at [438, 315] on div "For existing customers looking to access software downloads, HPC resources, com…" at bounding box center [568, 319] width 373 height 27
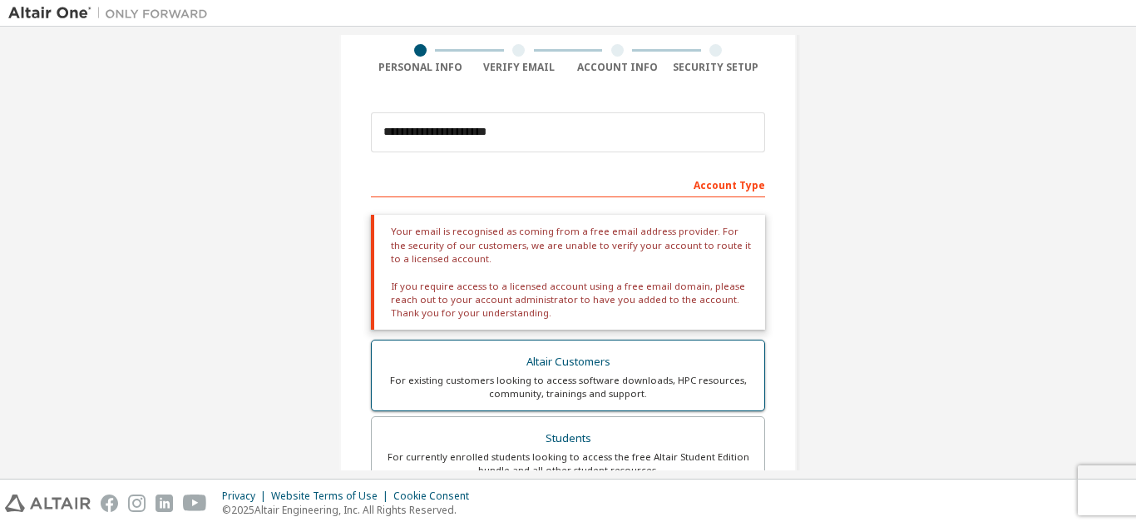
click at [536, 379] on div "For existing customers looking to access software downloads, HPC resources, com…" at bounding box center [568, 387] width 373 height 27
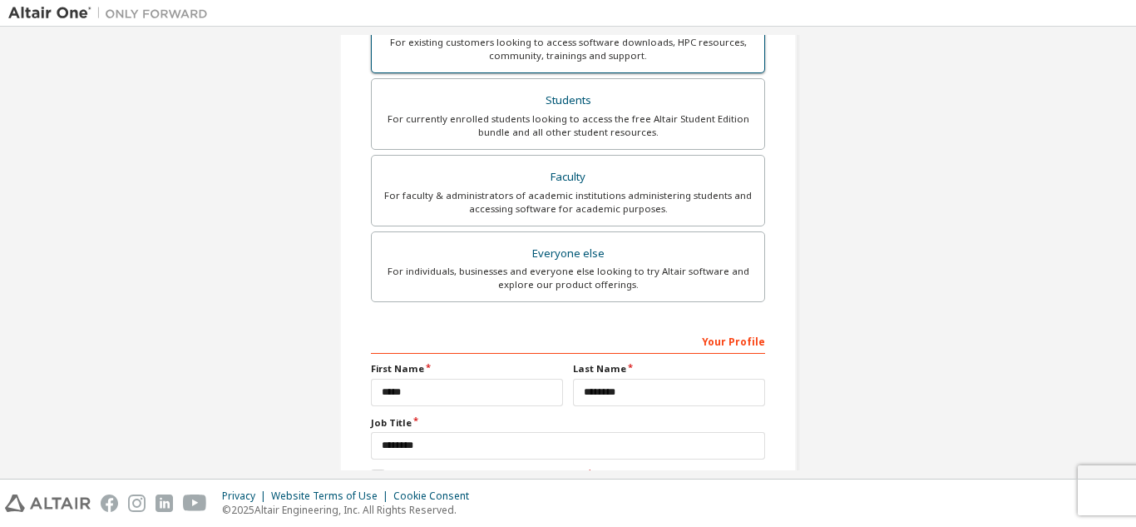
scroll to position [571, 0]
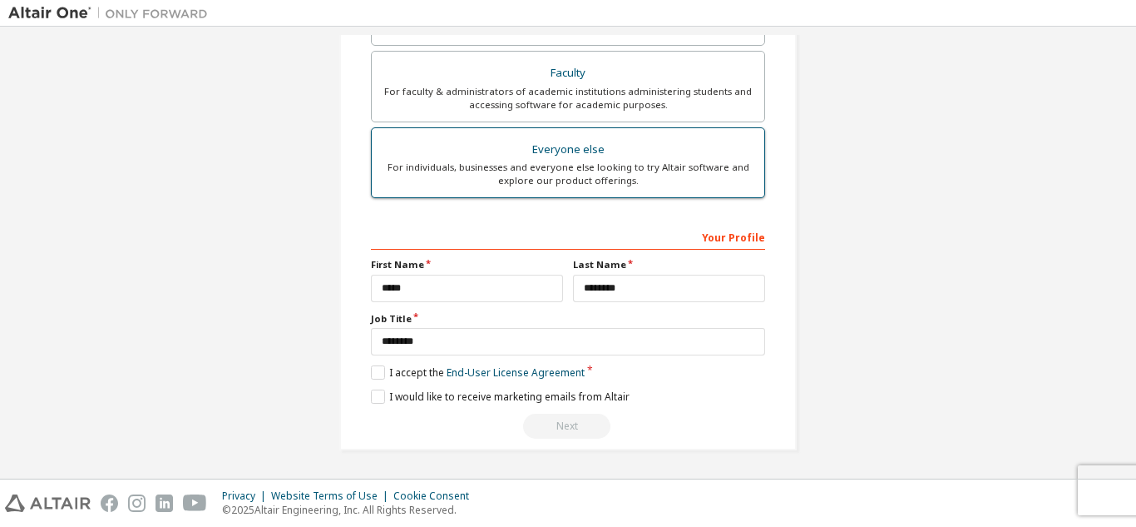
click at [527, 148] on div "Everyone else" at bounding box center [568, 149] width 373 height 23
click at [517, 111] on div "For faculty & administrators of academic institutions administering students an…" at bounding box center [568, 98] width 373 height 27
click at [533, 73] on div "Faculty" at bounding box center [568, 73] width 373 height 23
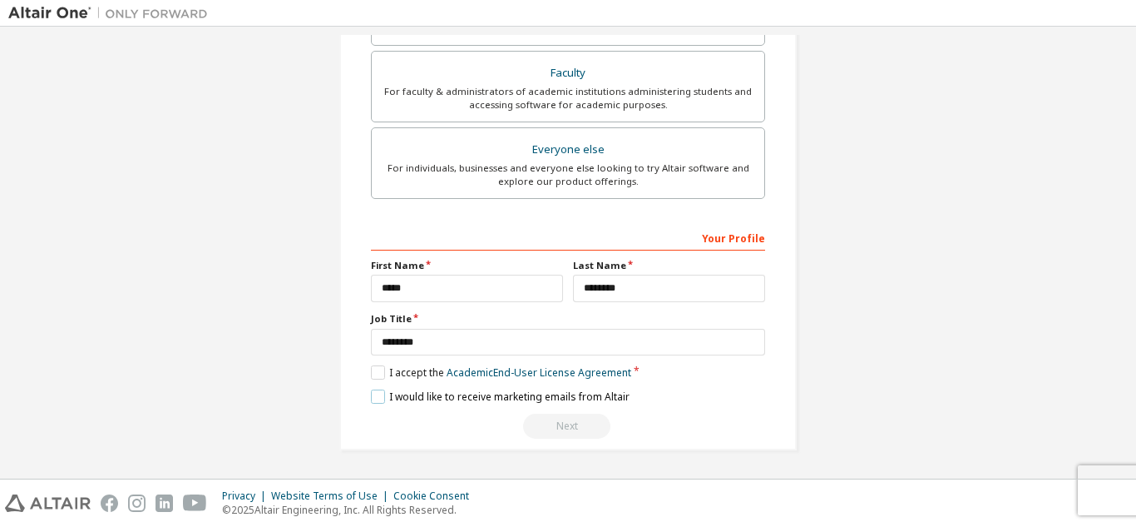
click at [375, 394] on label "I would like to receive marketing emails from Altair" at bounding box center [500, 396] width 259 height 14
click at [374, 394] on label "I would like to receive marketing emails from Altair" at bounding box center [500, 396] width 259 height 14
click at [543, 433] on div "Next" at bounding box center [568, 425] width 394 height 25
click at [542, 433] on div "Next" at bounding box center [568, 425] width 394 height 25
click at [460, 322] on label "Job Title" at bounding box center [568, 318] width 394 height 13
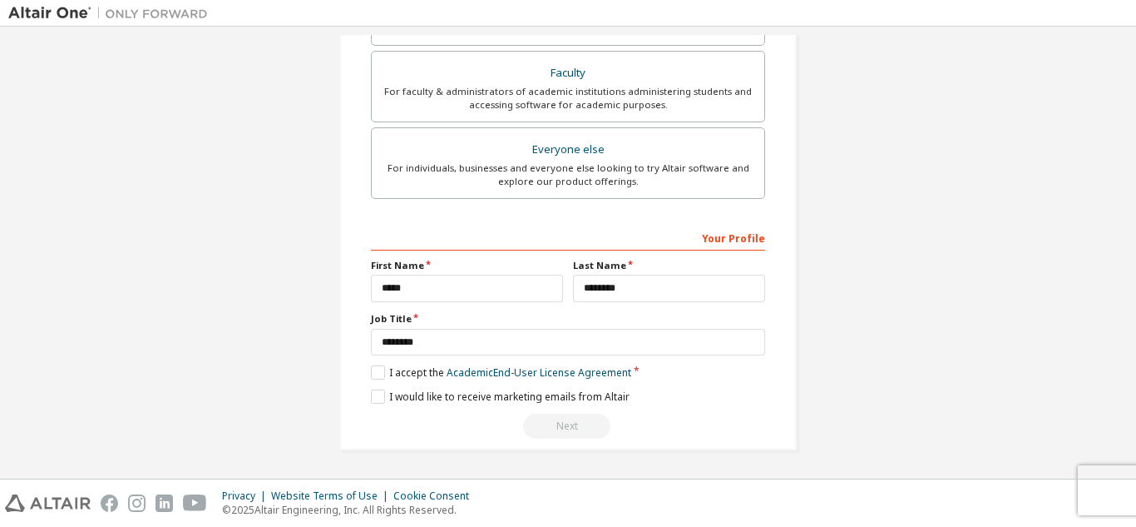
click at [687, 233] on div "Your Profile" at bounding box center [568, 237] width 394 height 27
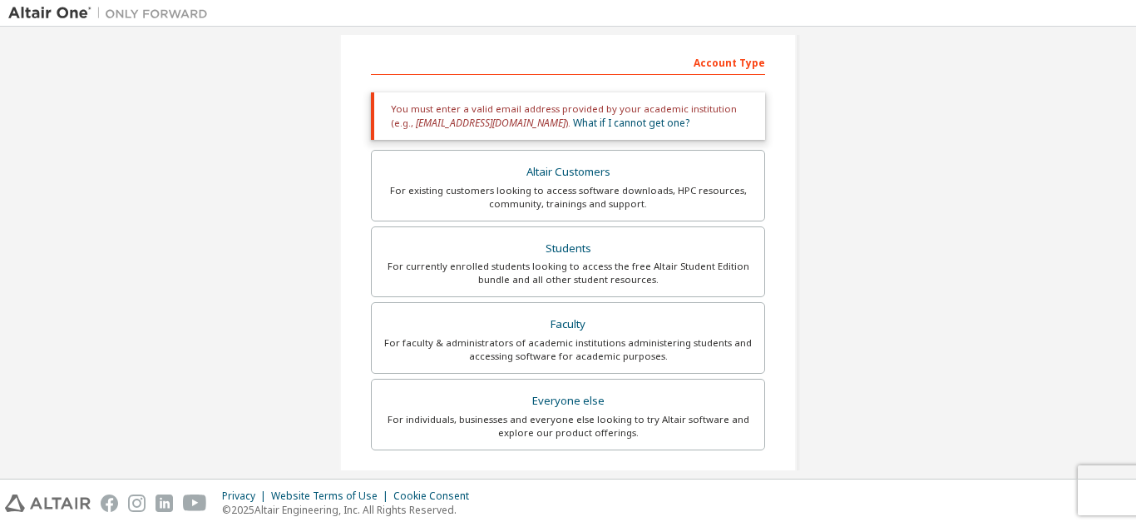
scroll to position [0, 0]
